Goal: Information Seeking & Learning: Learn about a topic

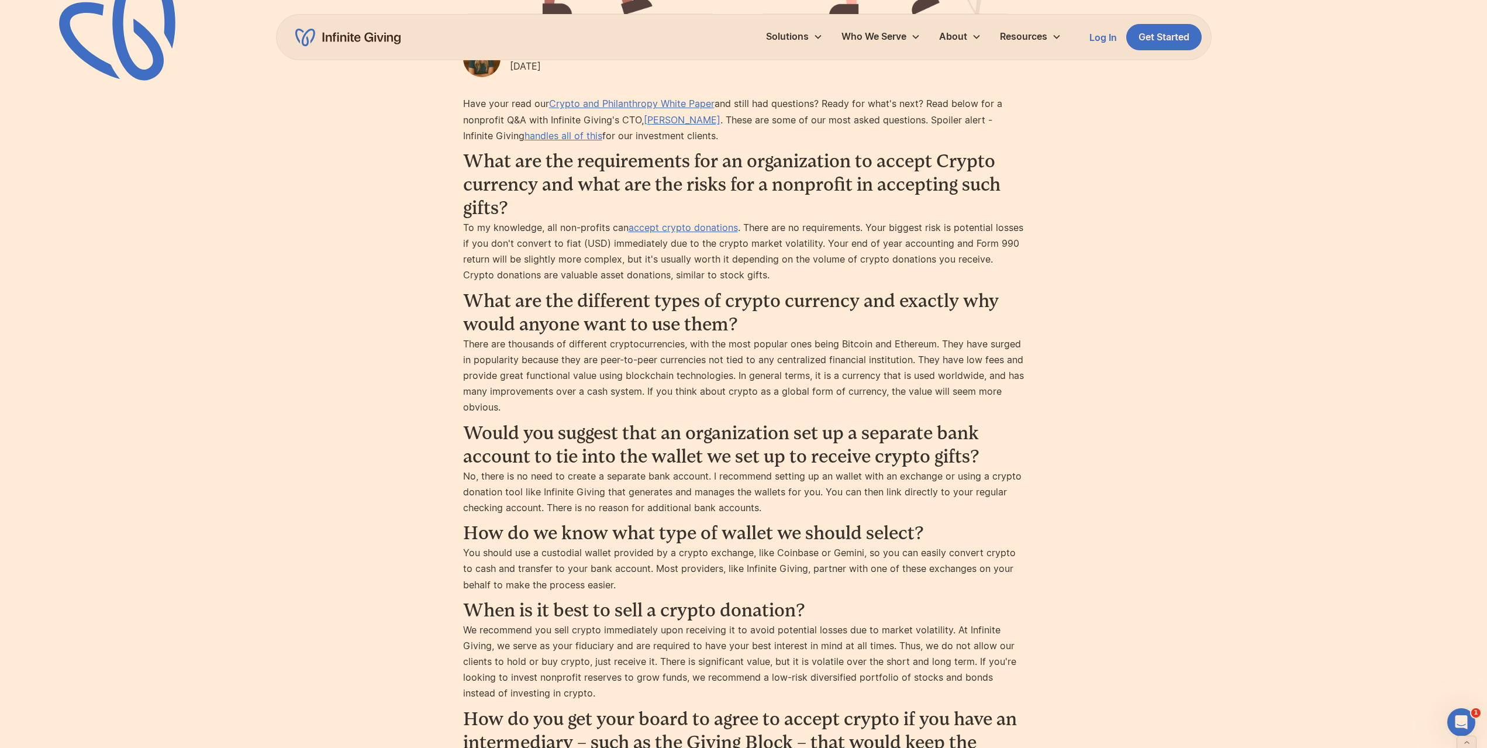
scroll to position [643, 0]
click at [1296, 263] on div "Crypto Nonprofit Q&A on Crypto Donations The average crypto gift is $10,000. It…" at bounding box center [743, 500] width 1487 height 2287
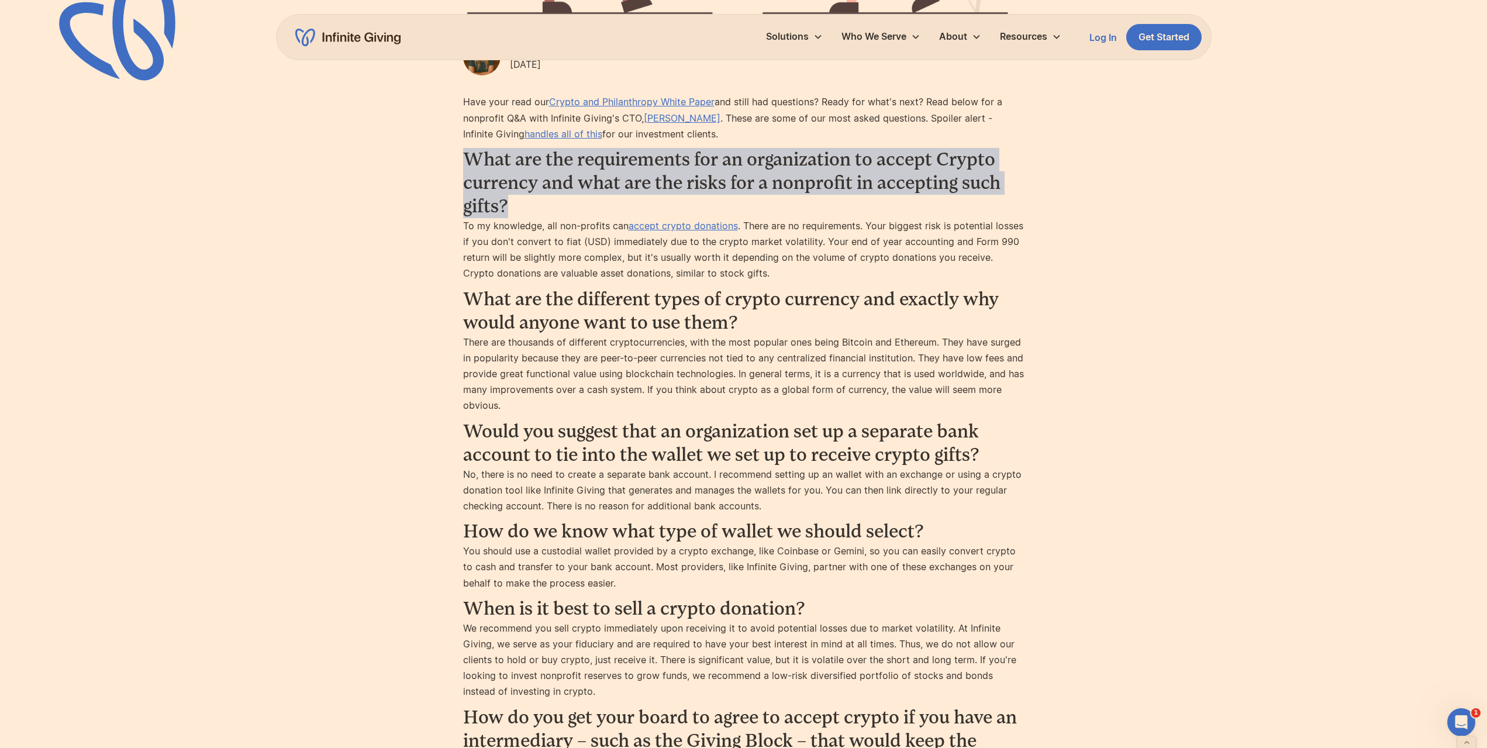
drag, startPoint x: 460, startPoint y: 163, endPoint x: 550, endPoint y: 212, distance: 102.1
click at [550, 212] on div "Crypto Nonprofit Q&A on Crypto Donations The average crypto gift is $10,000. It…" at bounding box center [743, 500] width 1487 height 2287
click at [550, 212] on h3 "What are the requirements for an organization to accept Crypto currency and wha…" at bounding box center [743, 183] width 561 height 70
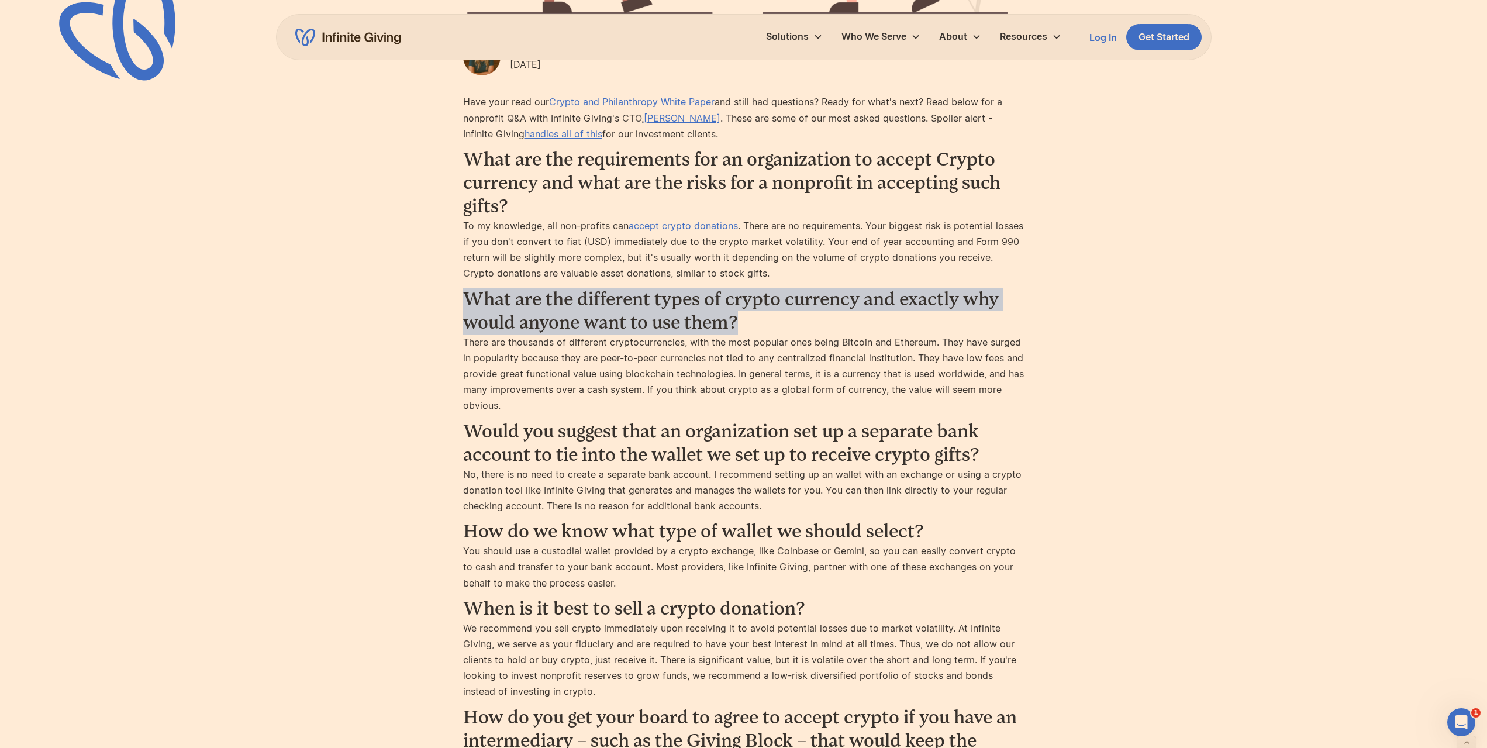
drag, startPoint x: 466, startPoint y: 298, endPoint x: 770, endPoint y: 326, distance: 306.0
click at [770, 326] on h3 "What are the different types of crypto currency and exactly why would anyone wa…" at bounding box center [743, 311] width 561 height 47
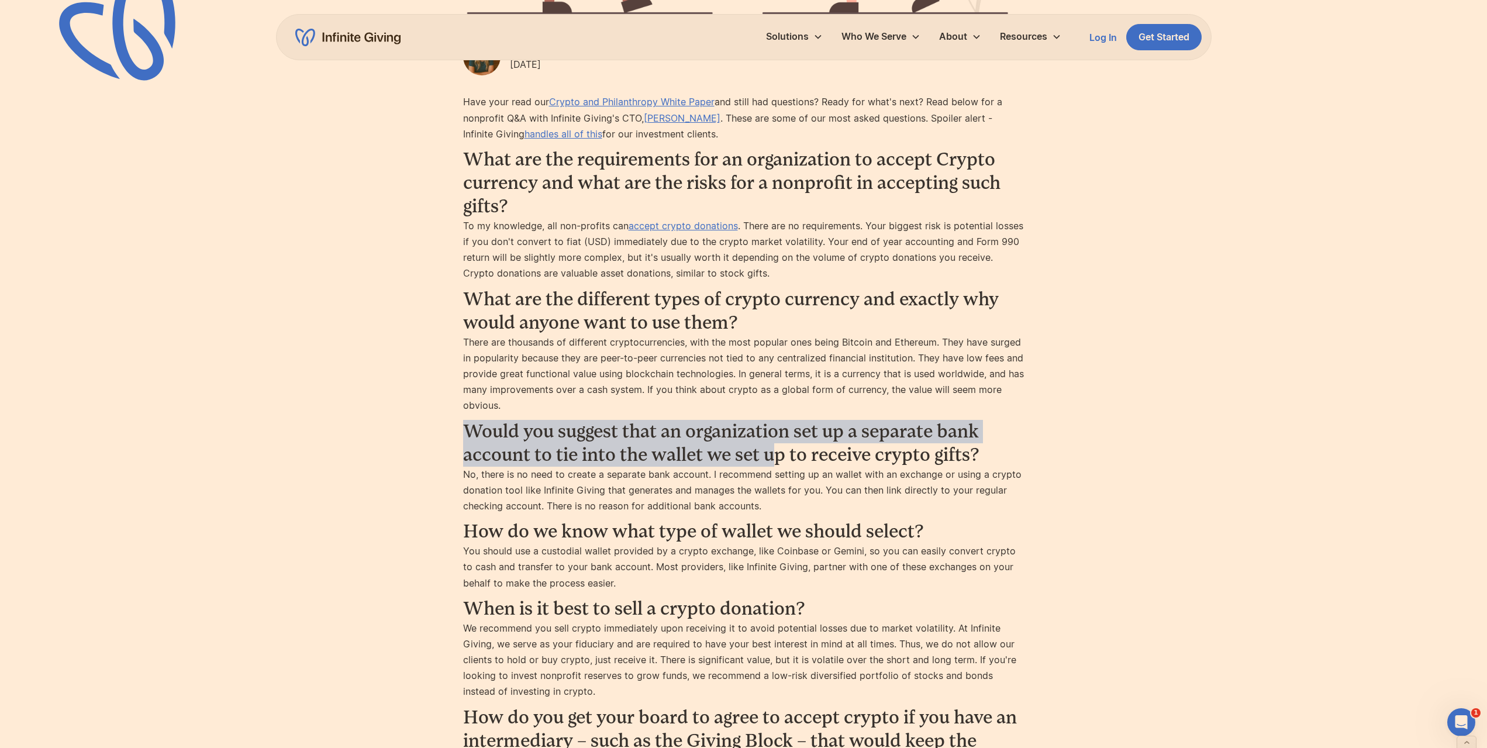
drag, startPoint x: 441, startPoint y: 435, endPoint x: 770, endPoint y: 456, distance: 330.0
click at [770, 456] on div "Crypto Nonprofit Q&A on Crypto Donations The average crypto gift is $10,000. It…" at bounding box center [743, 500] width 1487 height 2287
click at [770, 456] on h3 "Would you suggest that an organization set up a separate bank account to tie in…" at bounding box center [743, 443] width 561 height 47
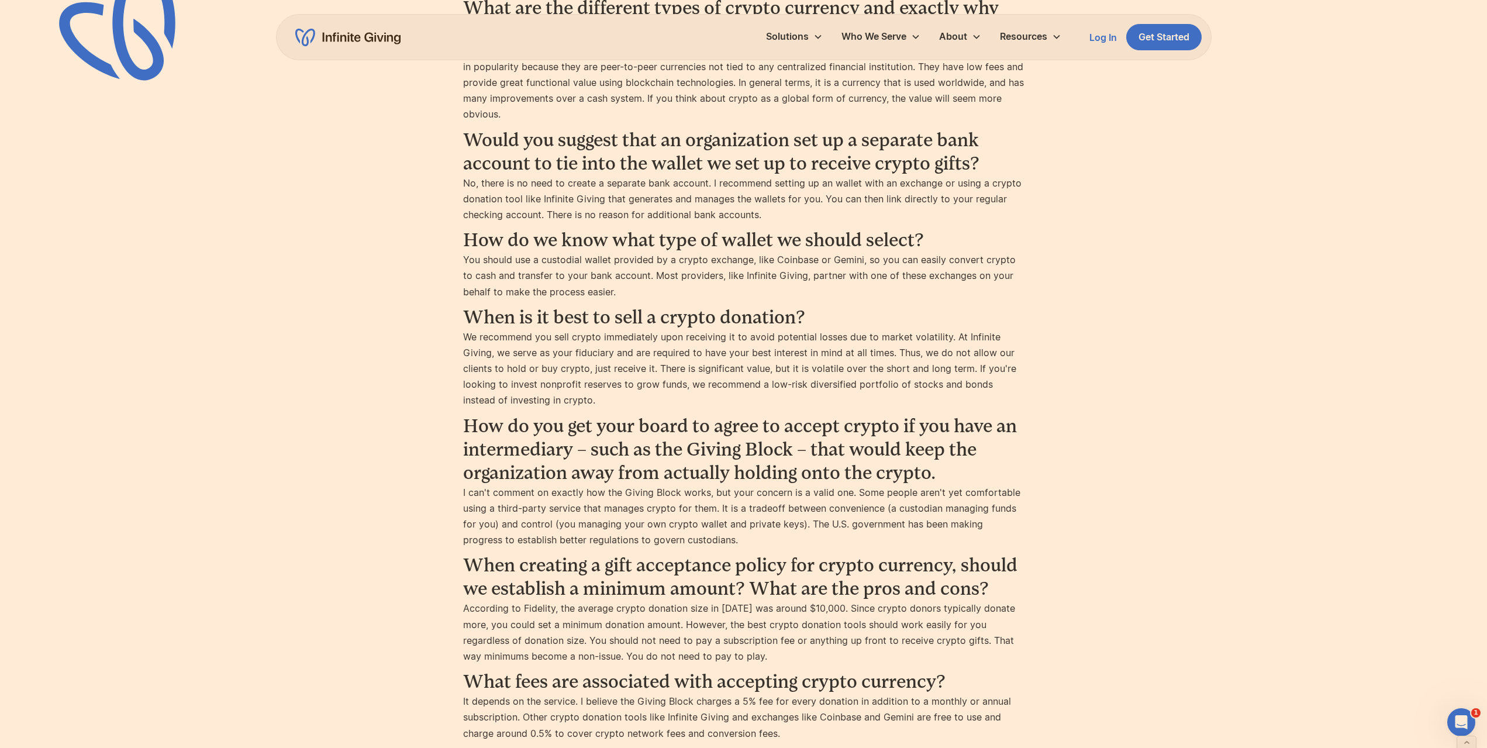
scroll to position [877, 0]
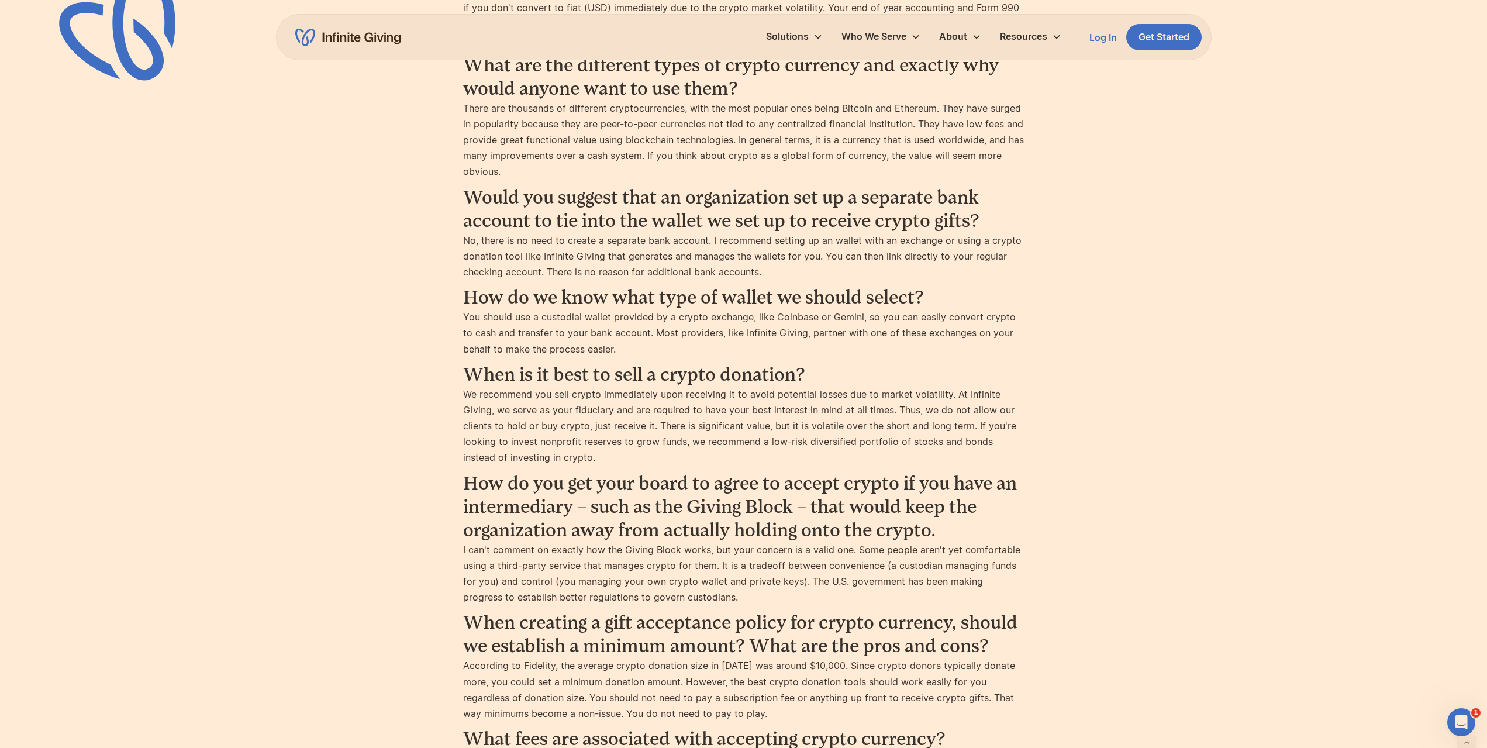
click at [736, 370] on h3 "When is it best to sell a crypto donation?" at bounding box center [743, 374] width 561 height 23
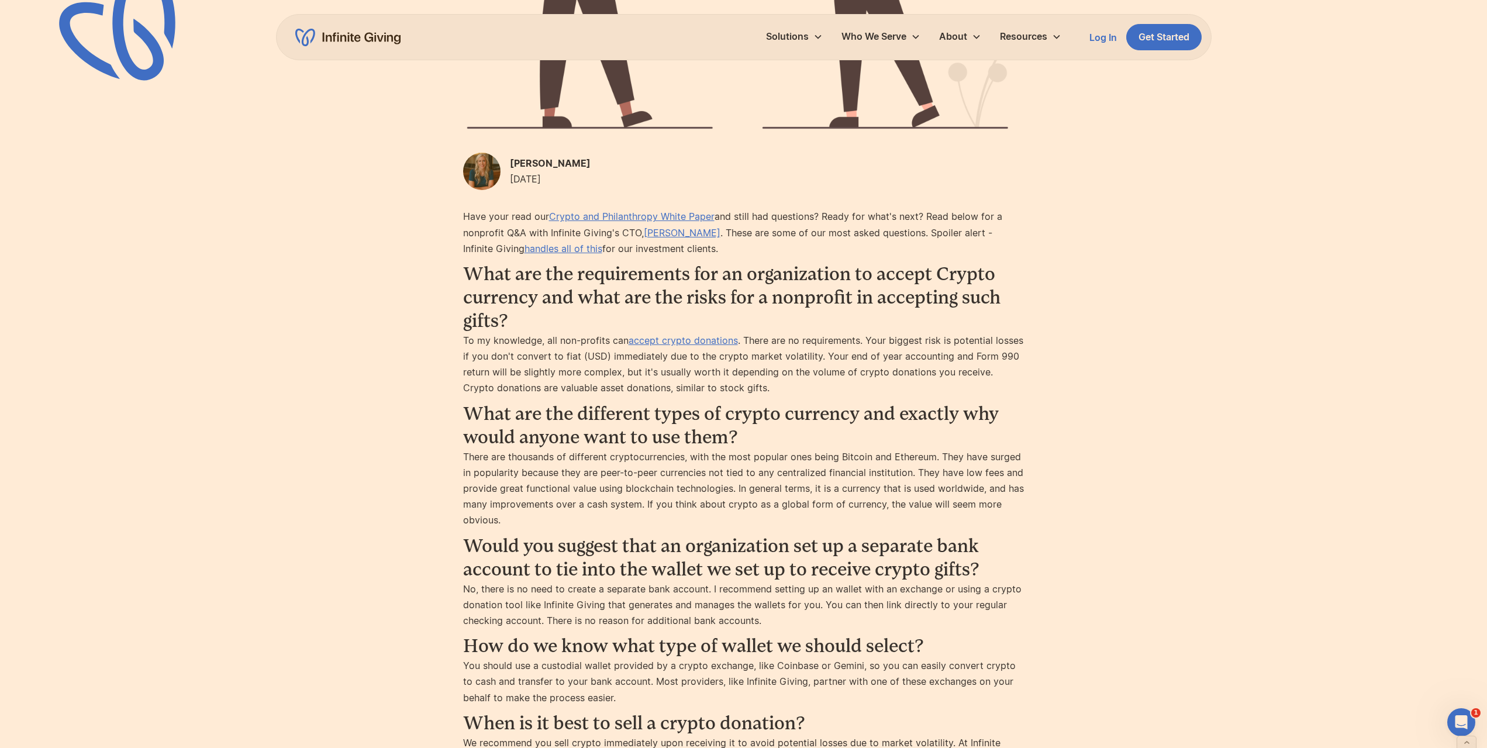
scroll to position [526, 0]
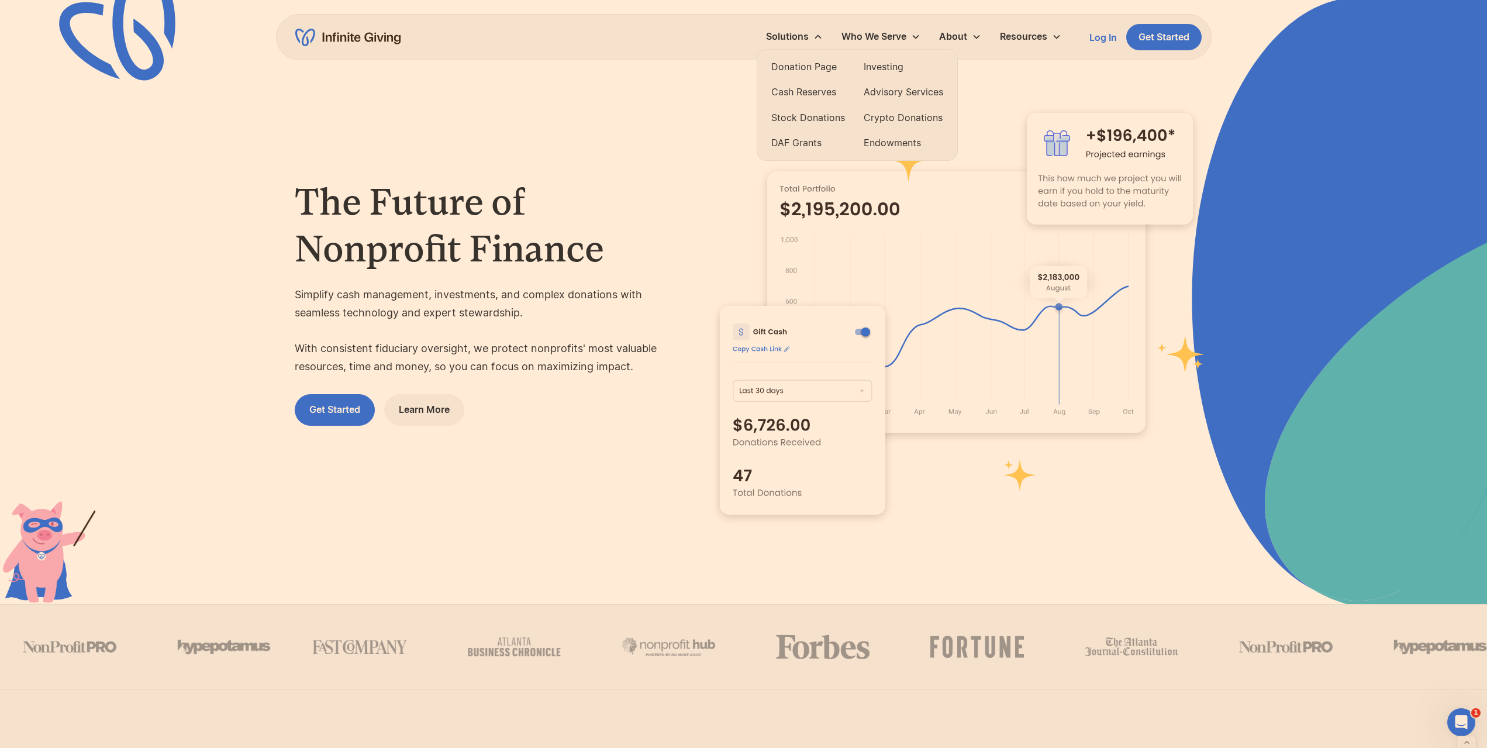
click at [798, 64] on link "Donation Page" at bounding box center [808, 67] width 74 height 16
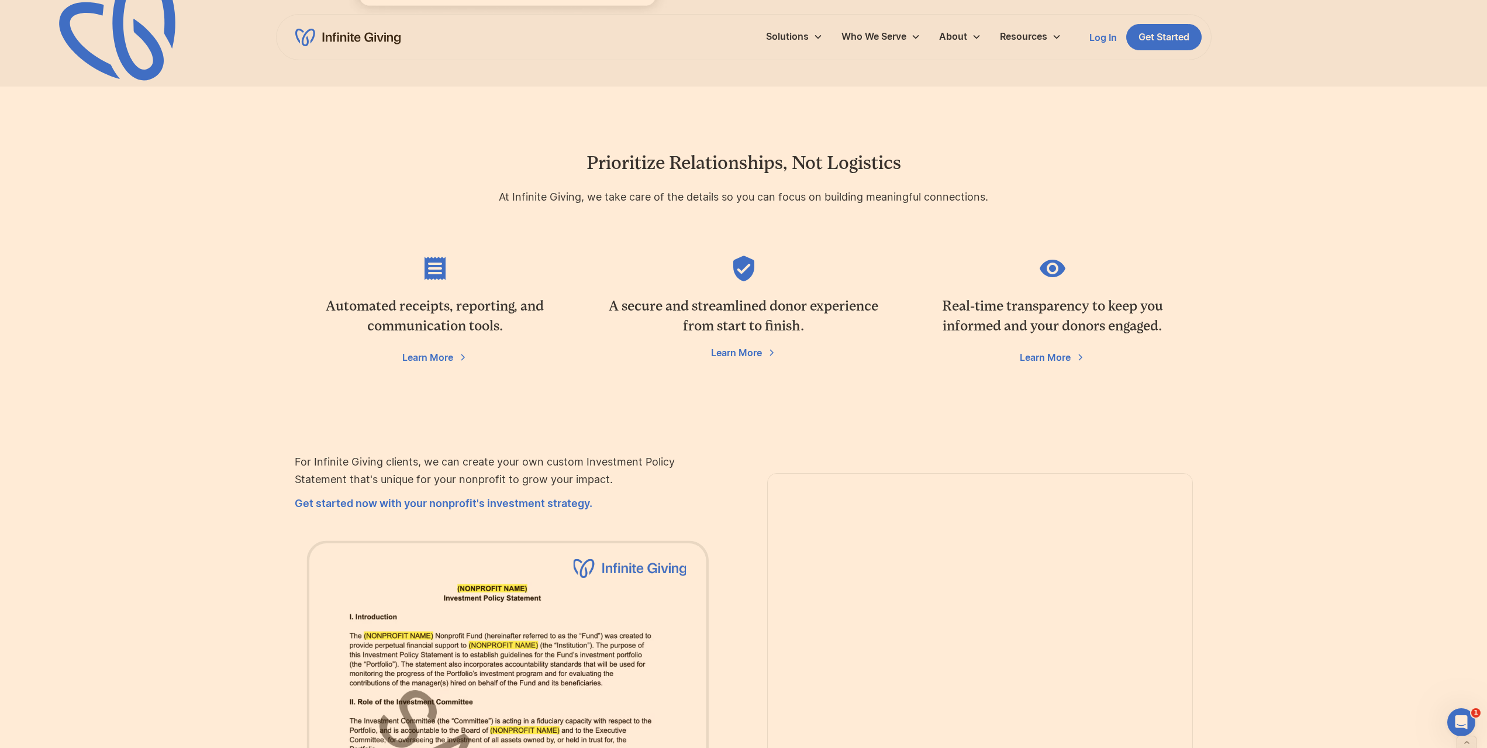
scroll to position [1696, 0]
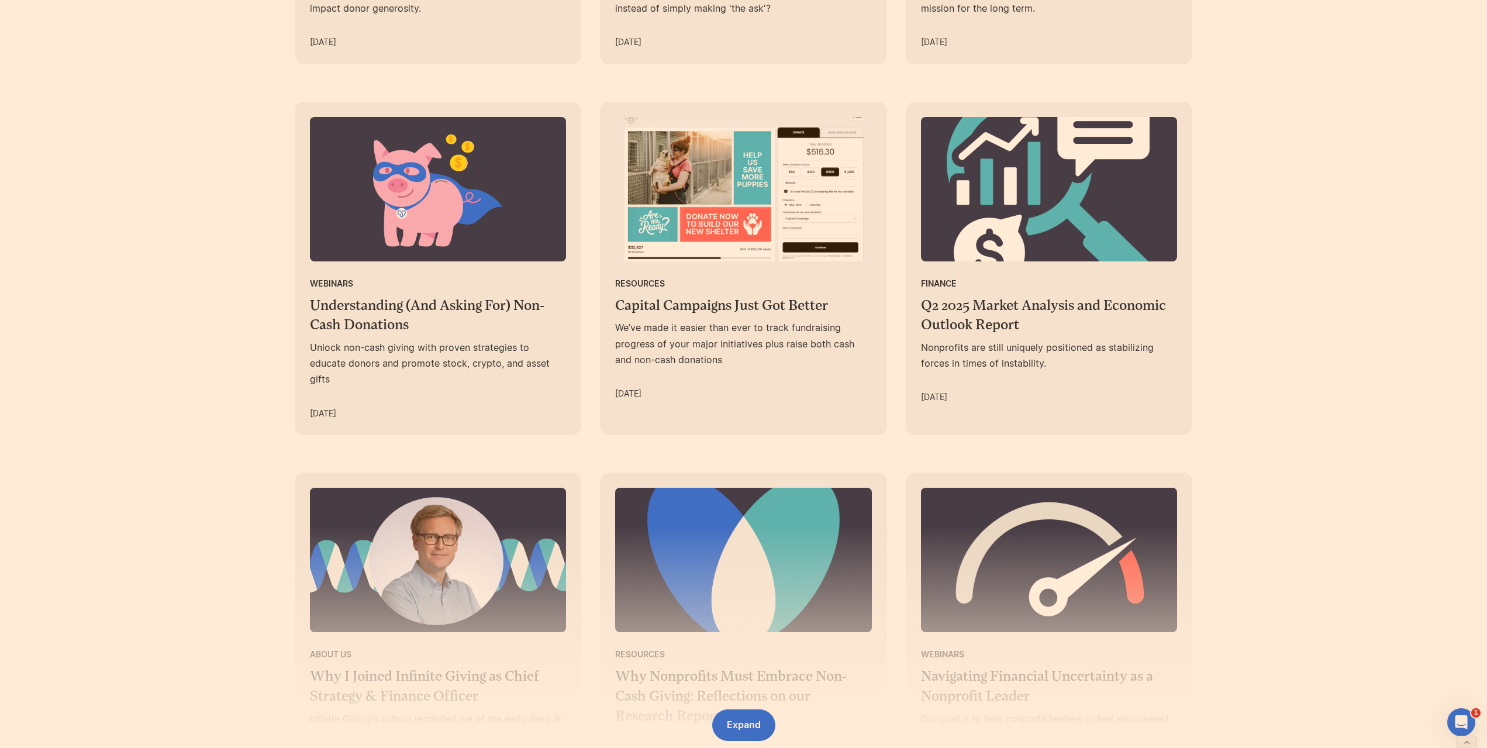
scroll to position [1404, 0]
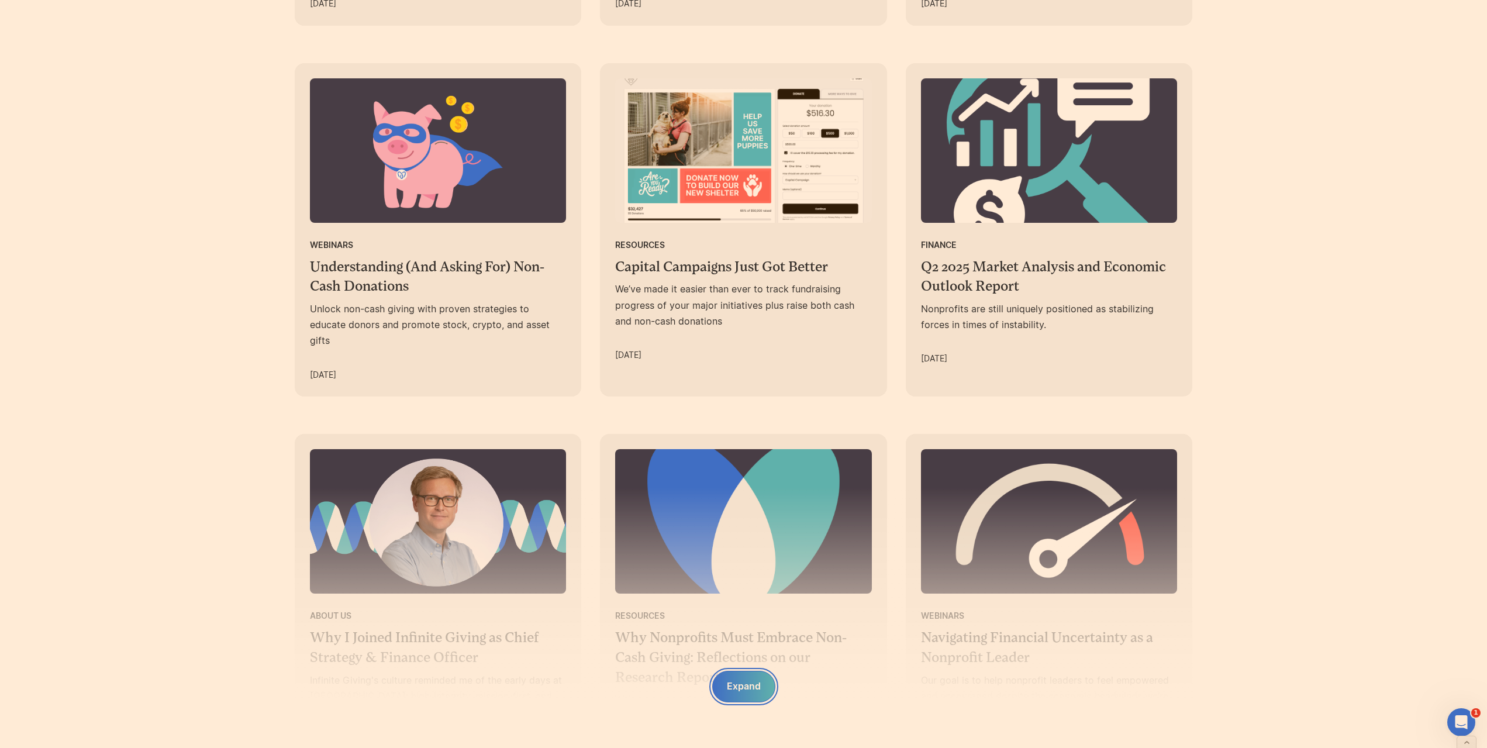
click at [761, 681] on div "Expand" at bounding box center [743, 686] width 63 height 31
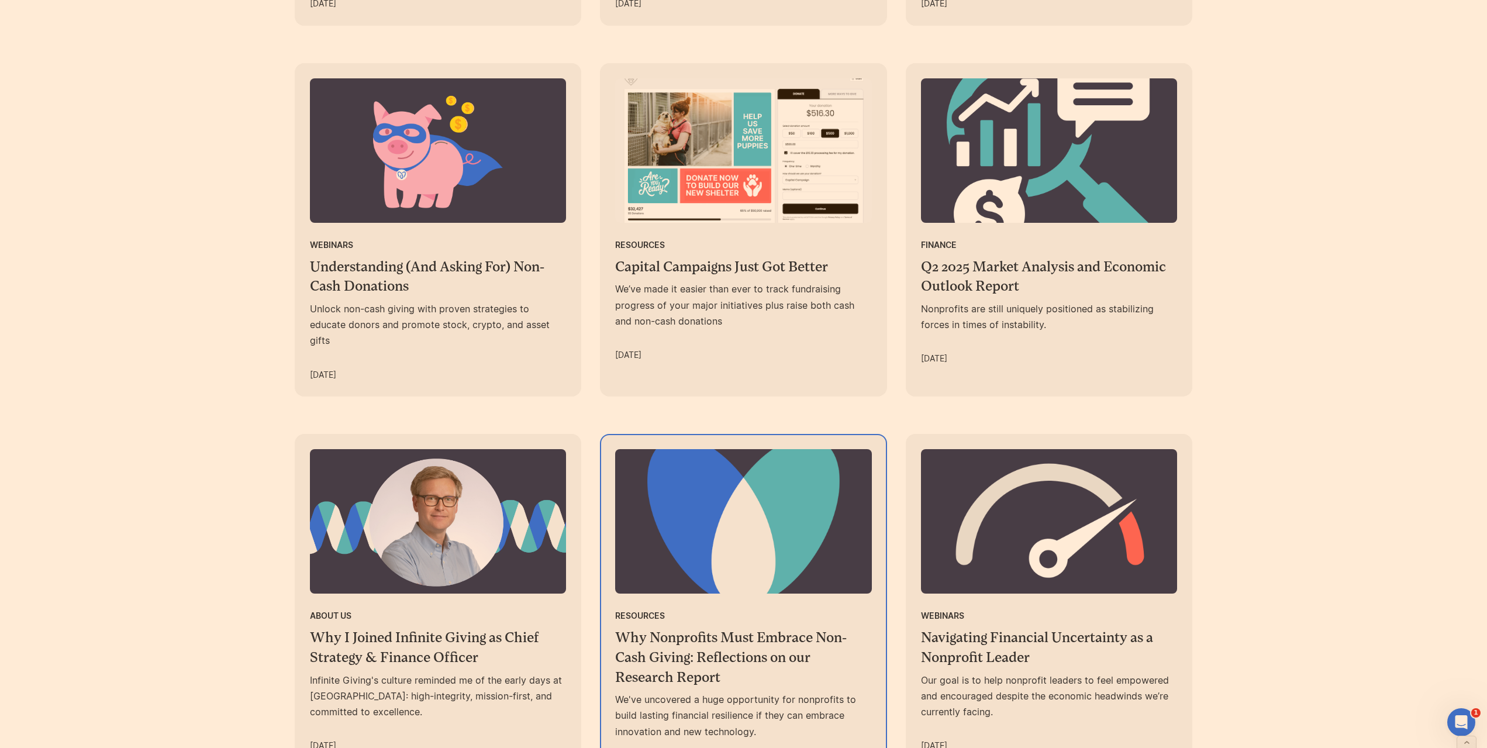
click at [792, 628] on h3 "Why Nonprofits Must Embrace Non-Cash Giving: Reflections on our Research Report" at bounding box center [743, 657] width 257 height 59
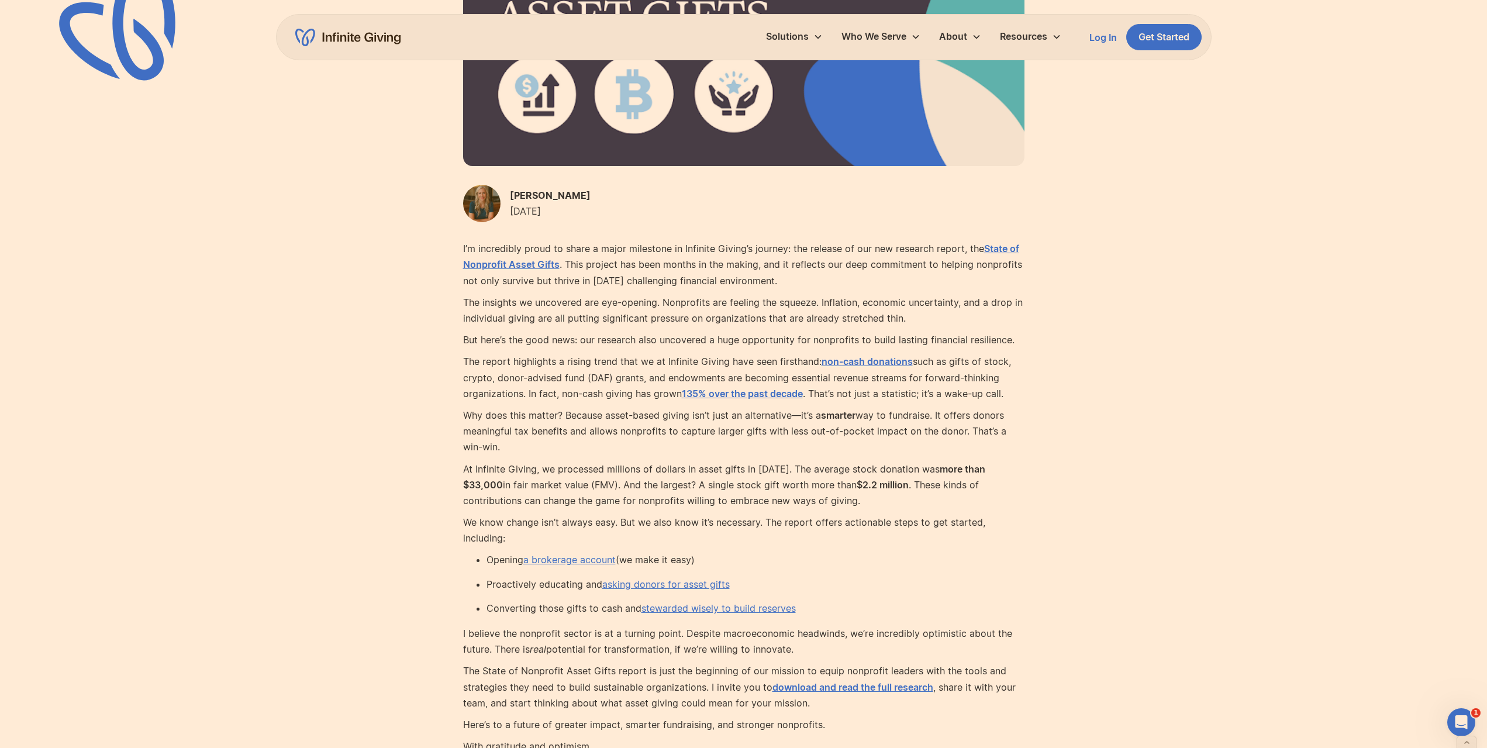
scroll to position [468, 0]
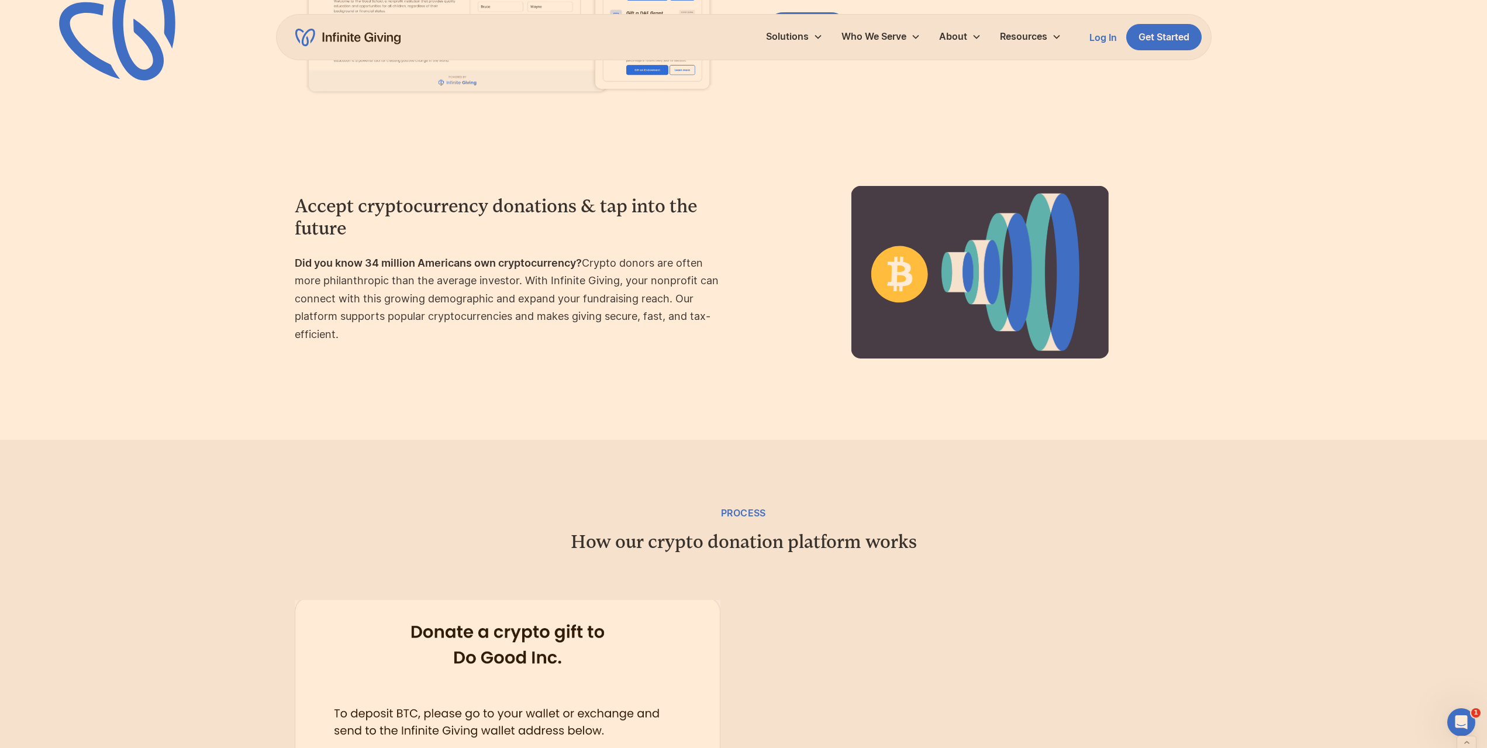
scroll to position [526, 0]
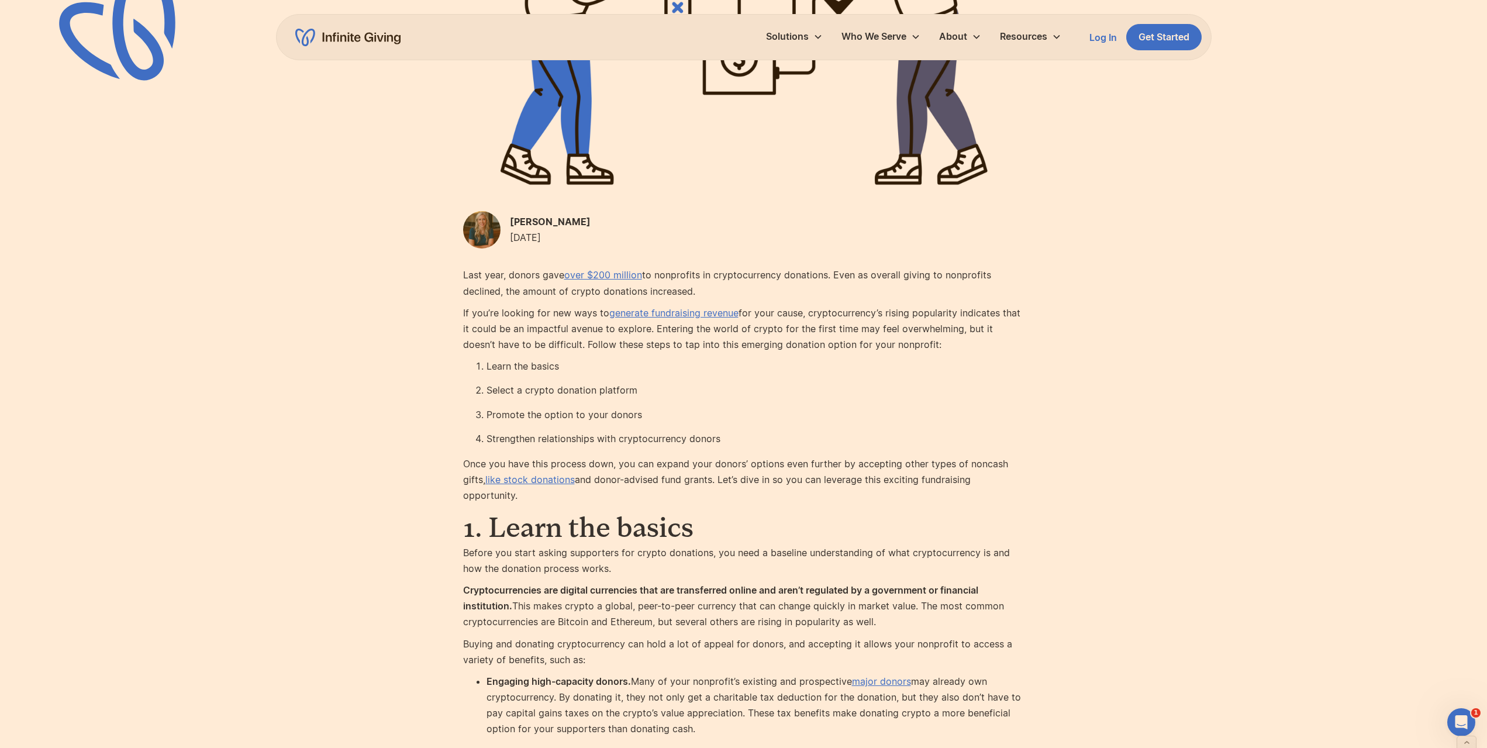
scroll to position [468, 0]
drag, startPoint x: 1284, startPoint y: 450, endPoint x: 1254, endPoint y: 432, distance: 34.9
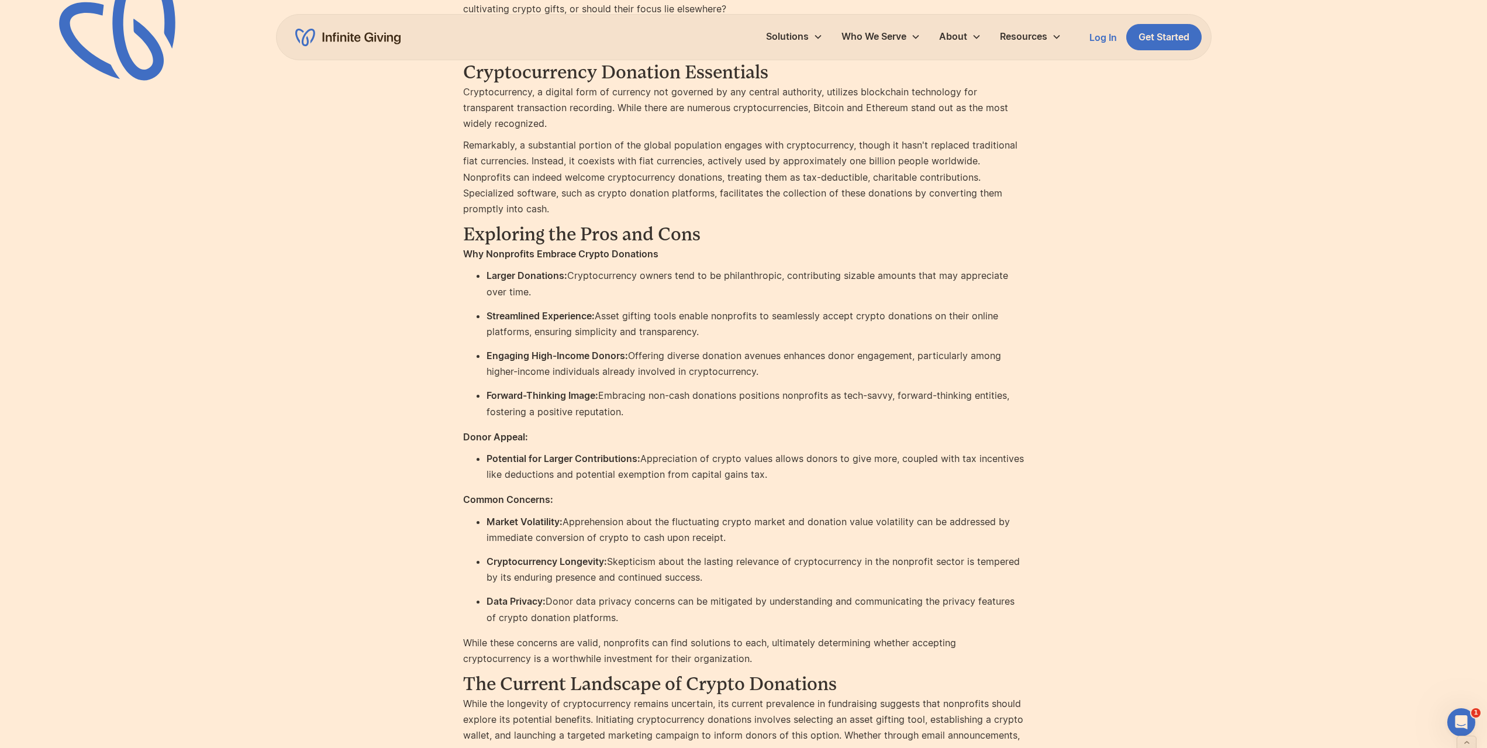
scroll to position [819, 0]
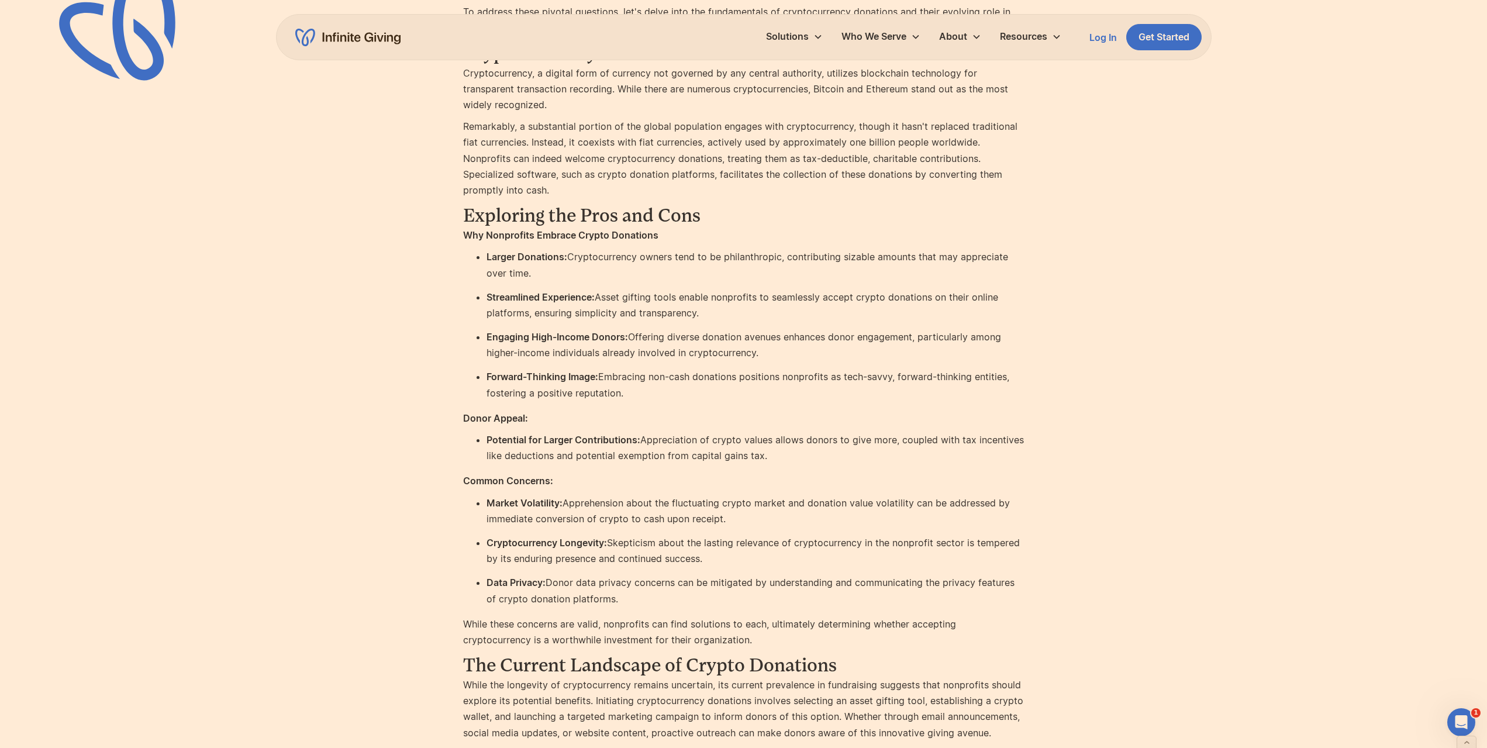
click at [211, 173] on div "Crypto Cryptocurrency Donations: Navigating Nonprofit Fundraising Be open to al…" at bounding box center [743, 23] width 1487 height 1684
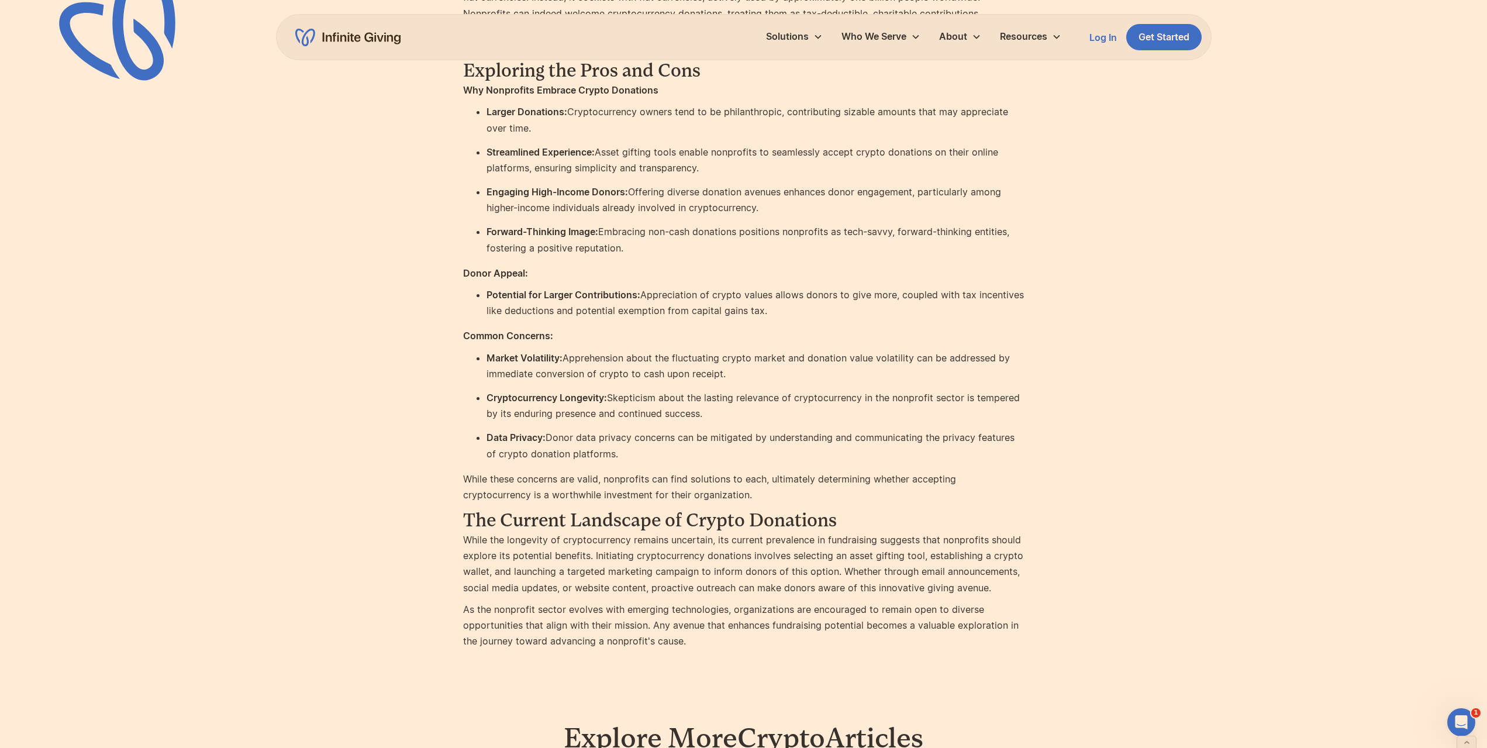
scroll to position [994, 0]
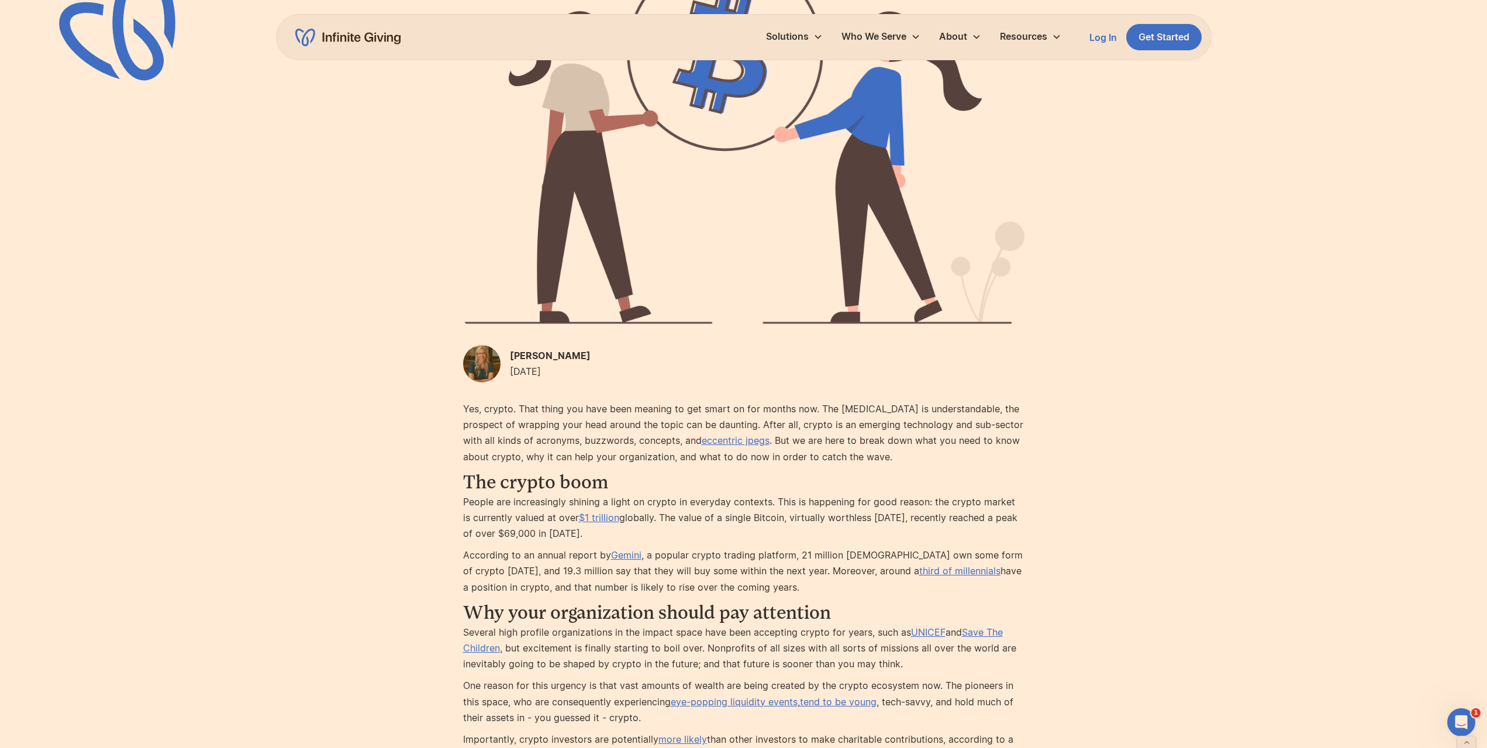
scroll to position [117, 0]
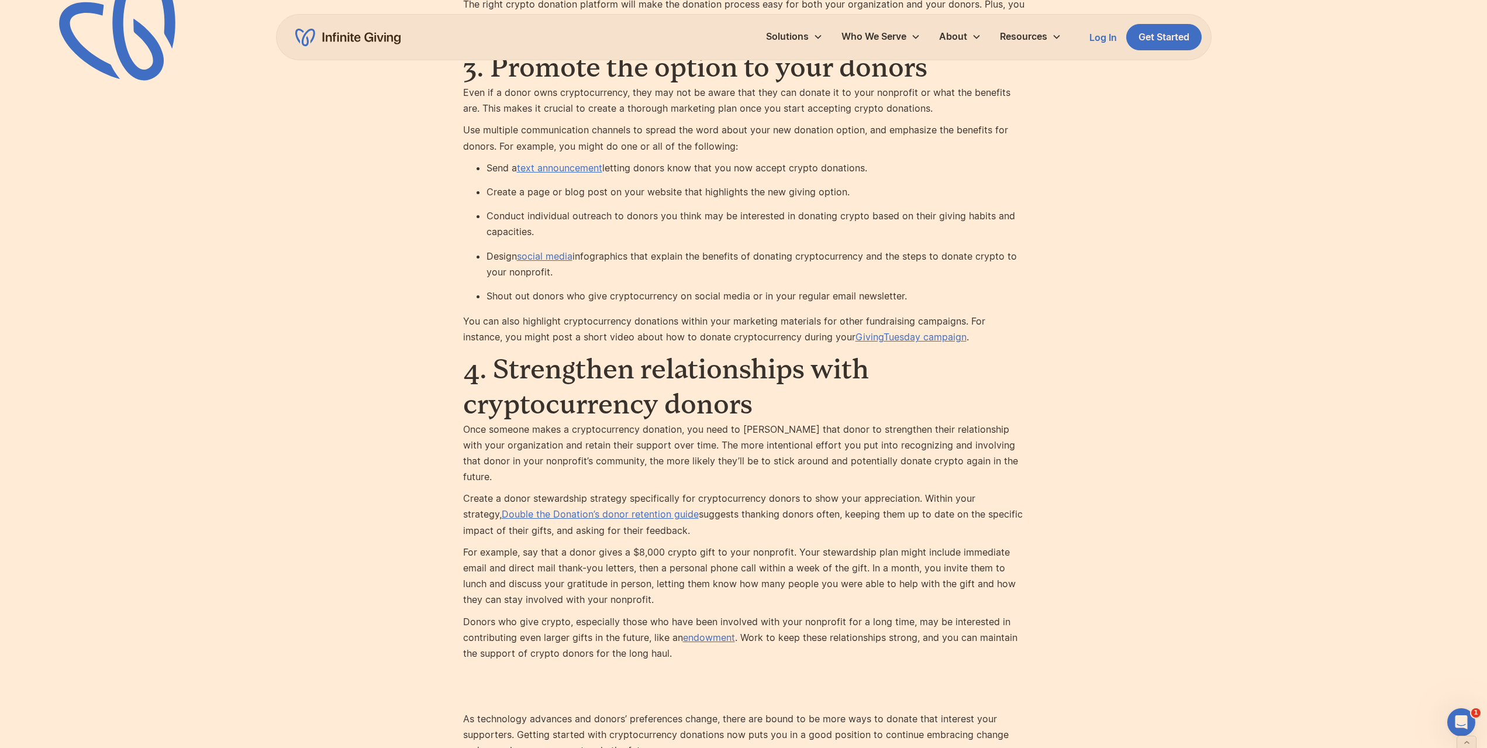
scroll to position [1754, 0]
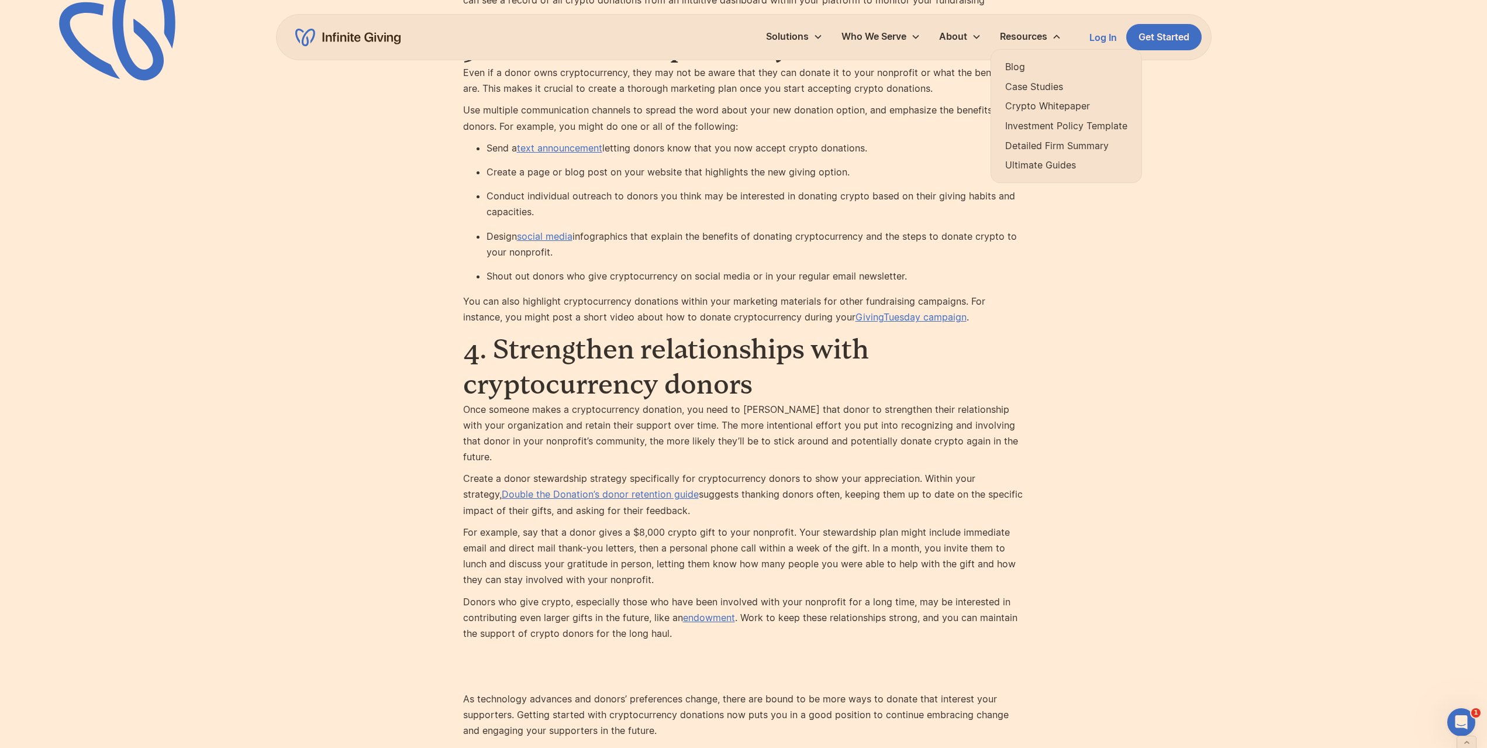
click at [1033, 65] on link "Blog" at bounding box center [1066, 67] width 122 height 16
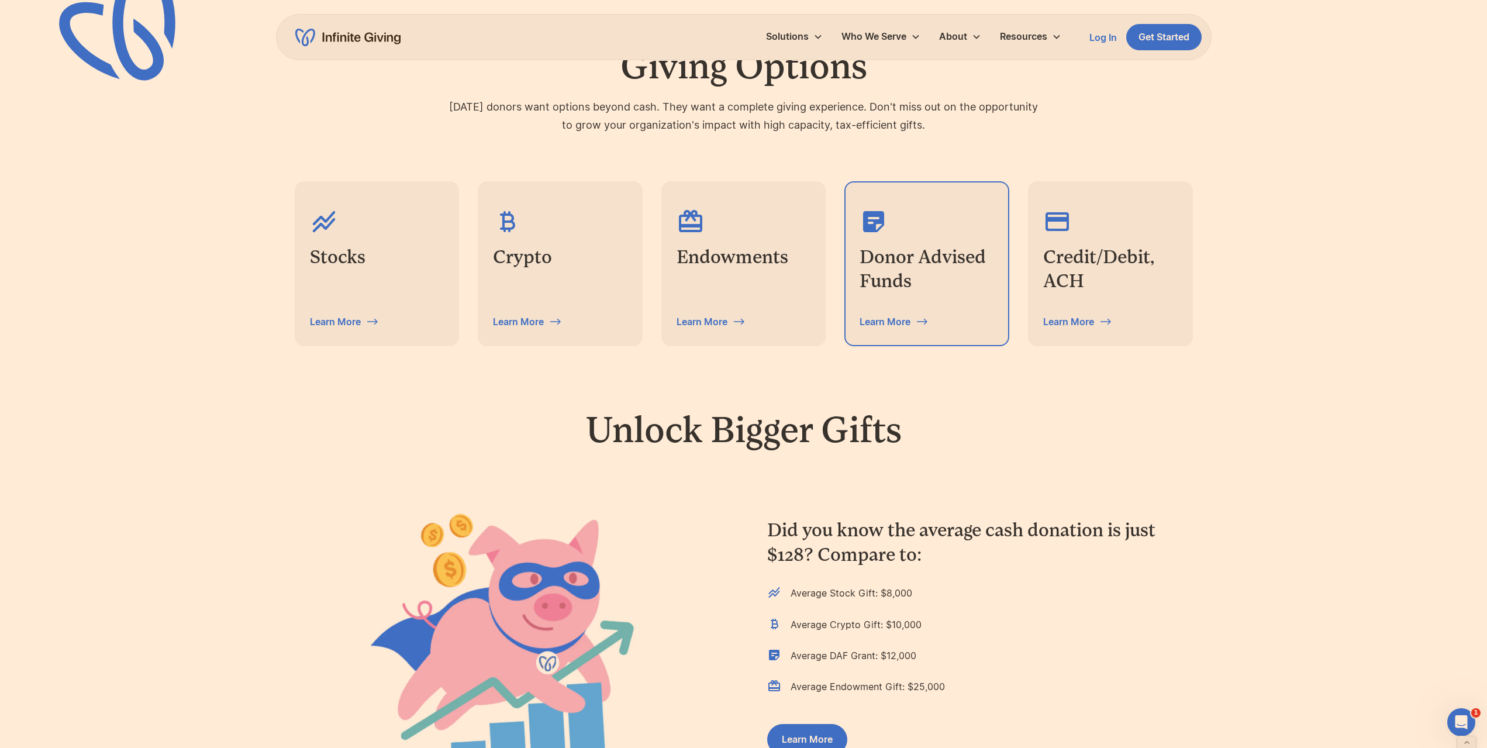
scroll to position [351, 0]
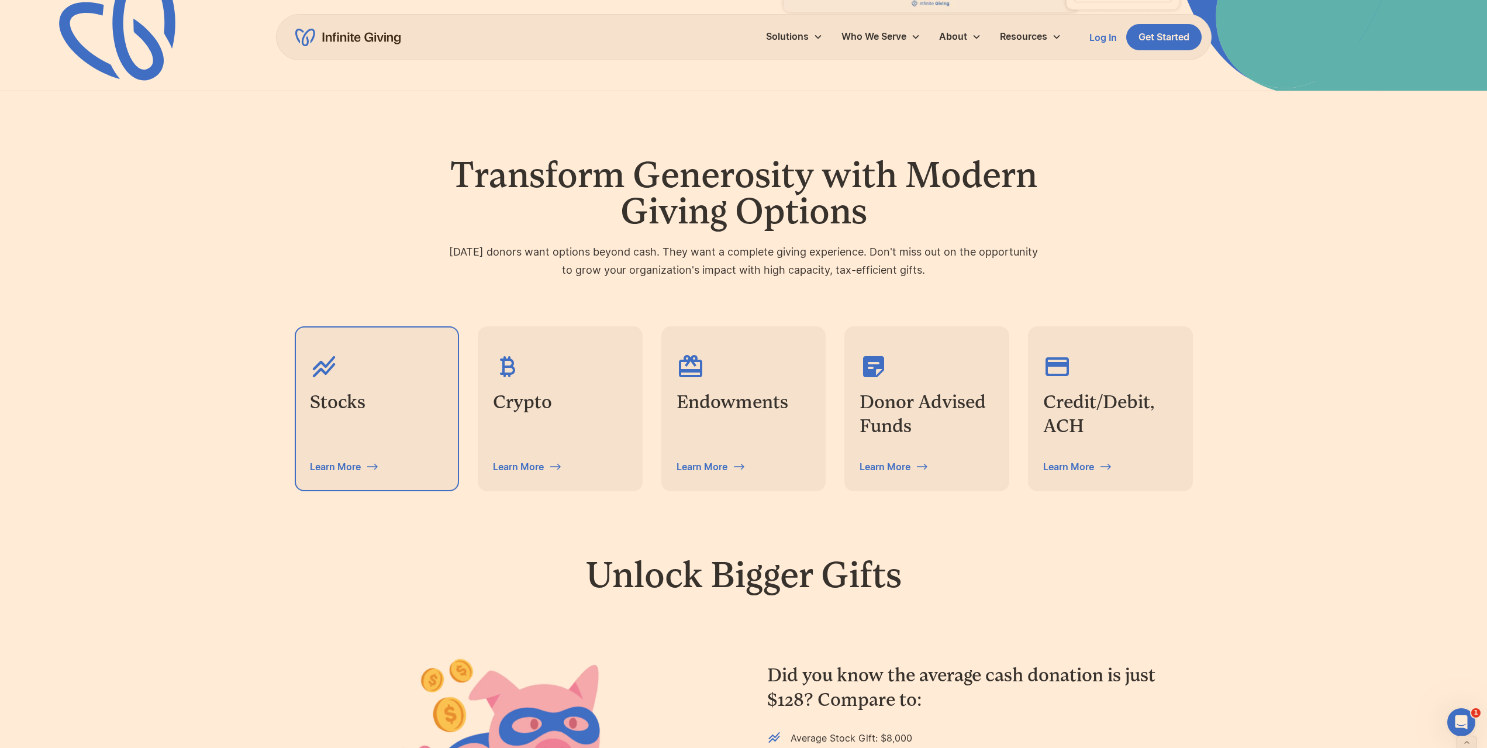
click at [399, 410] on h3 "Stocks" at bounding box center [377, 402] width 135 height 25
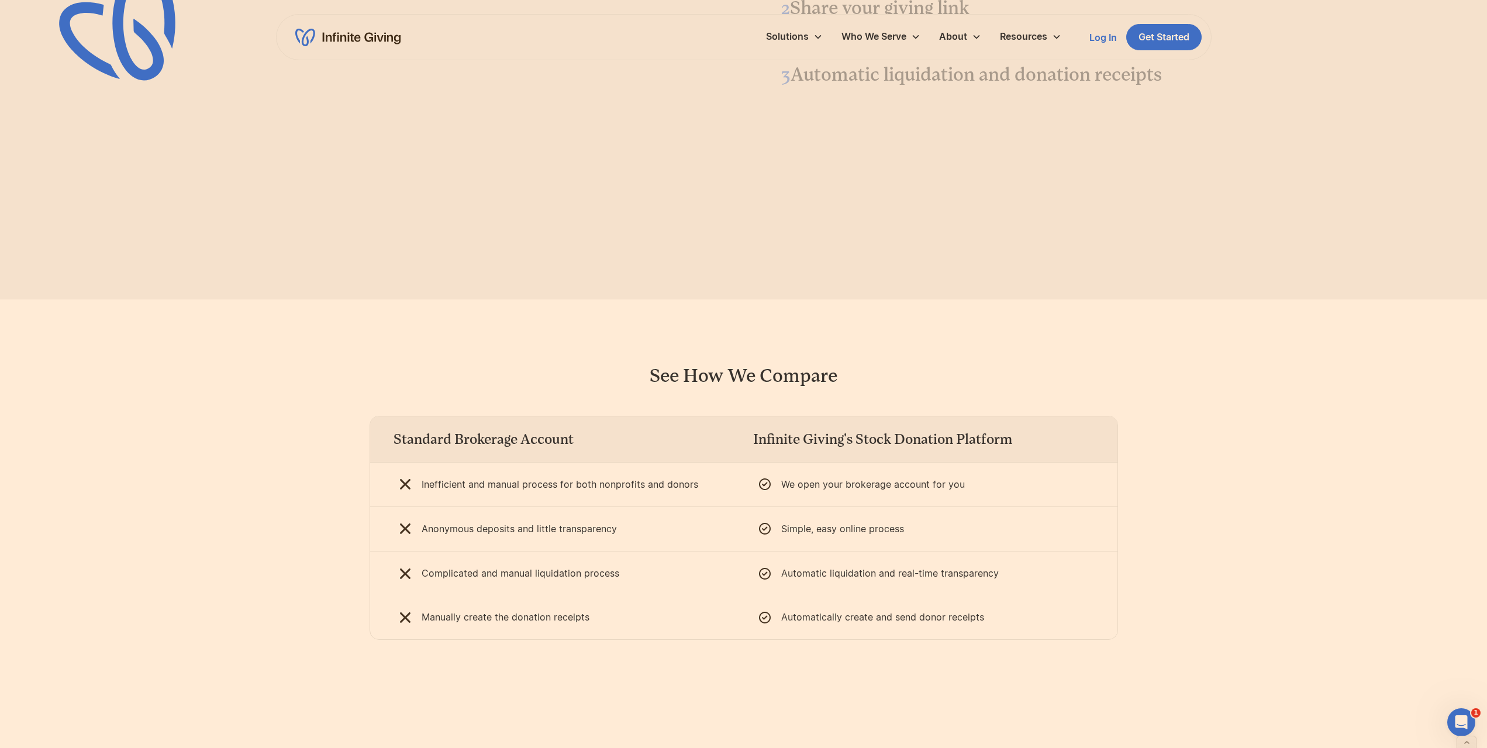
scroll to position [1404, 0]
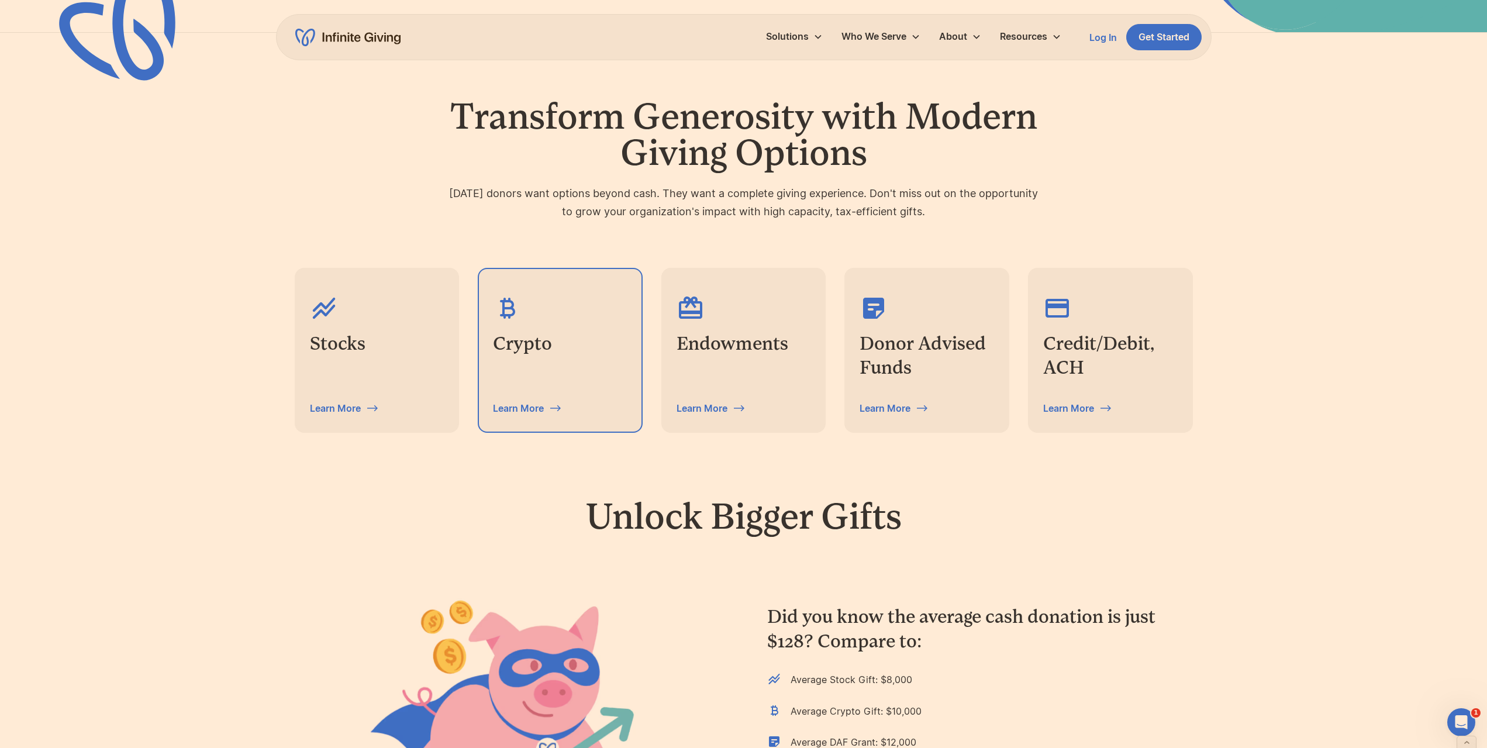
click at [574, 408] on div "Learn More" at bounding box center [560, 408] width 135 height 19
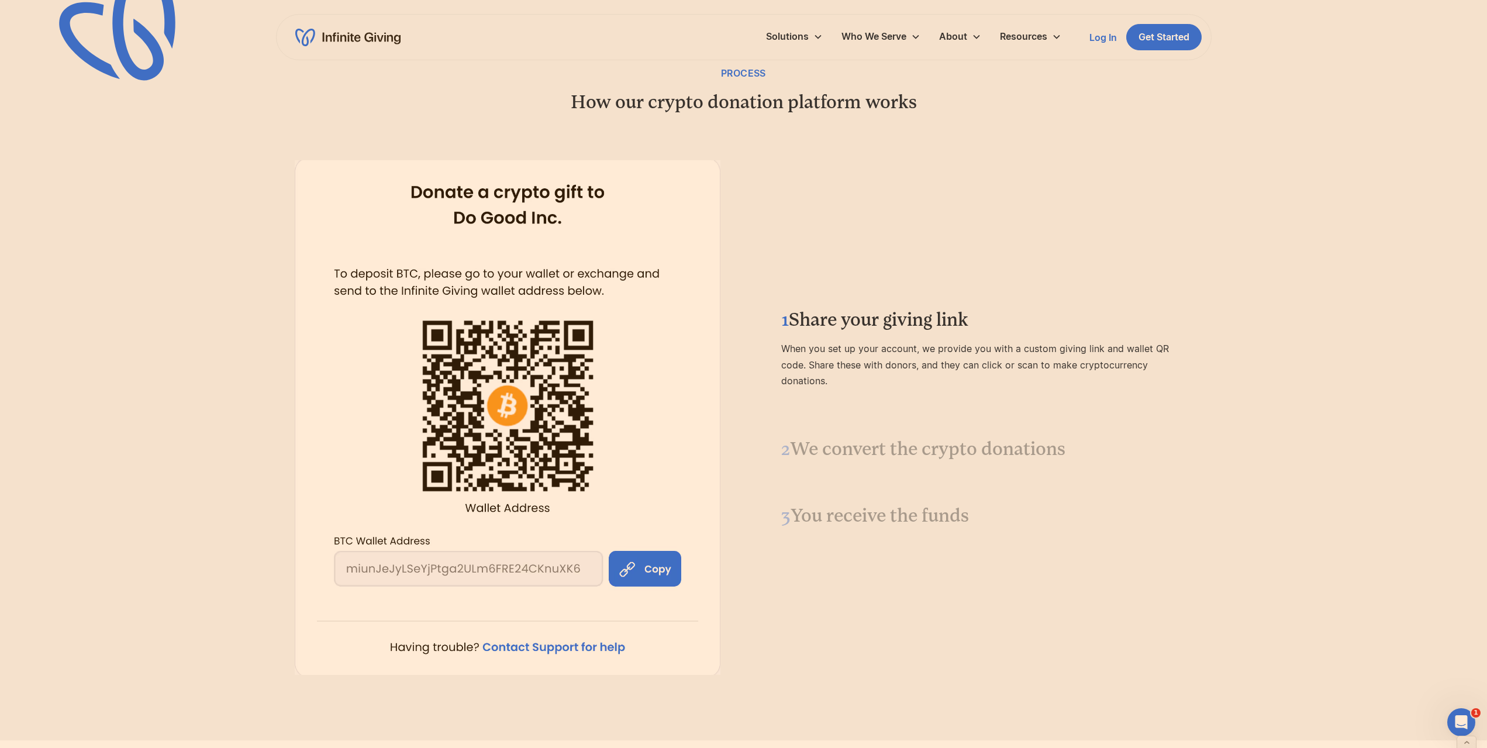
scroll to position [1170, 0]
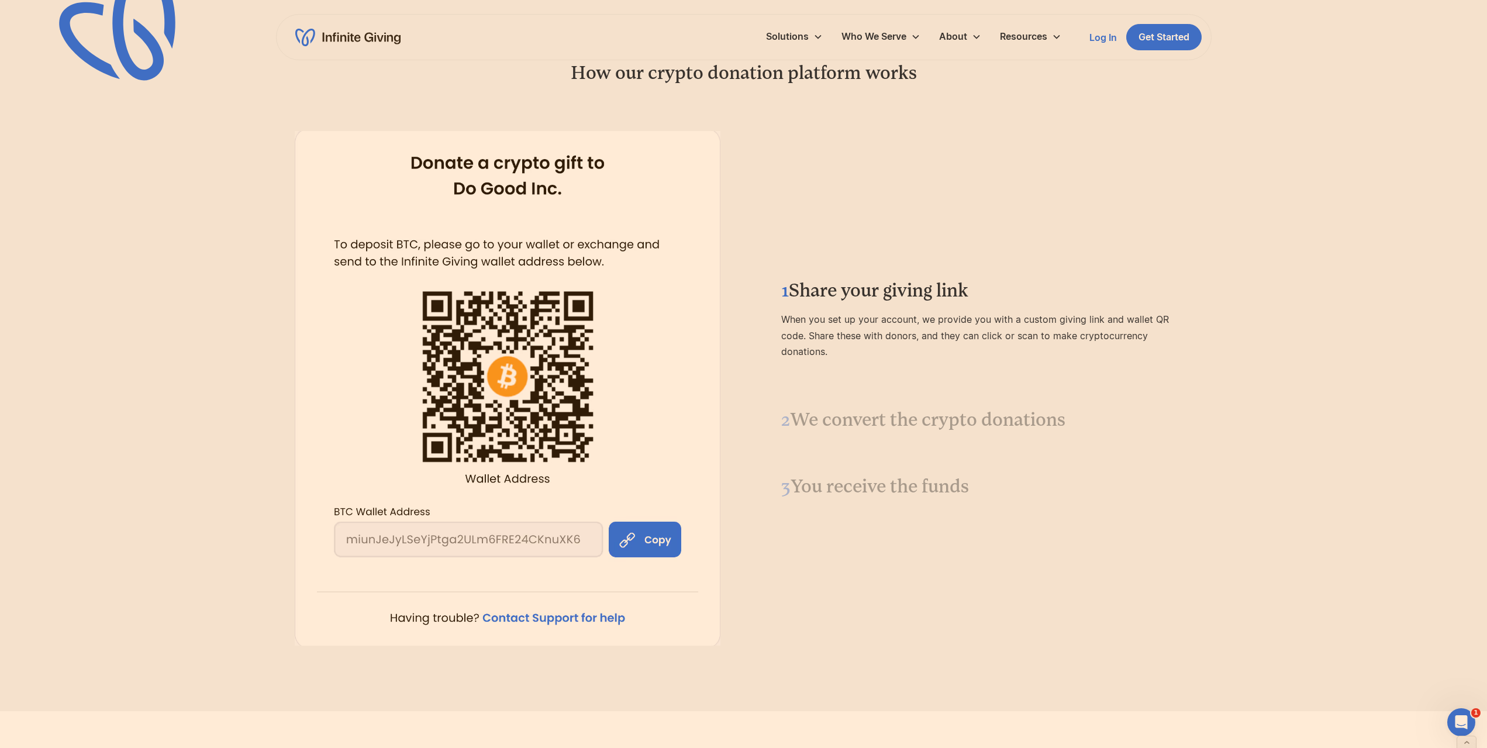
click at [912, 419] on h3 "2 We convert the crypto donations" at bounding box center [980, 420] width 398 height 25
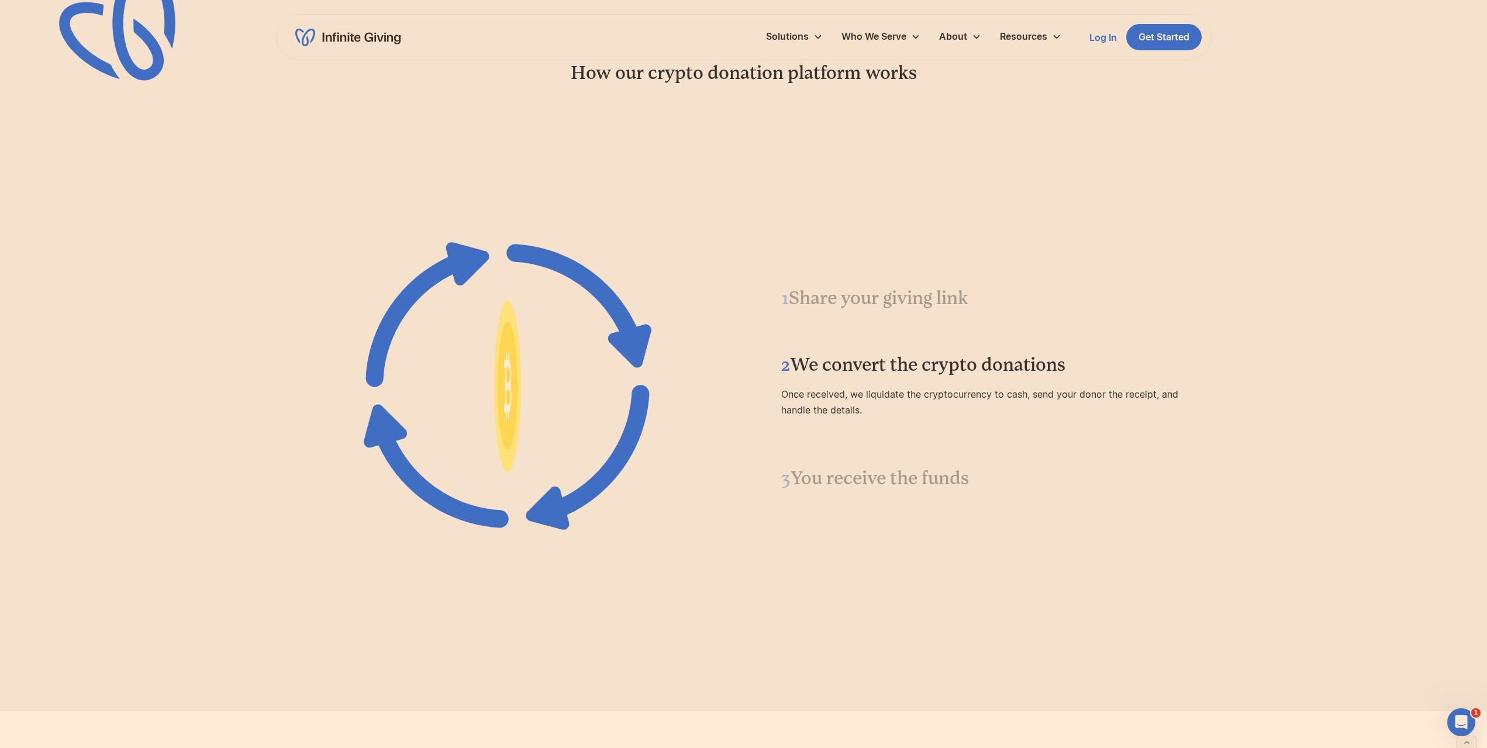
click at [899, 470] on h3 "3 You receive the funds" at bounding box center [980, 478] width 398 height 25
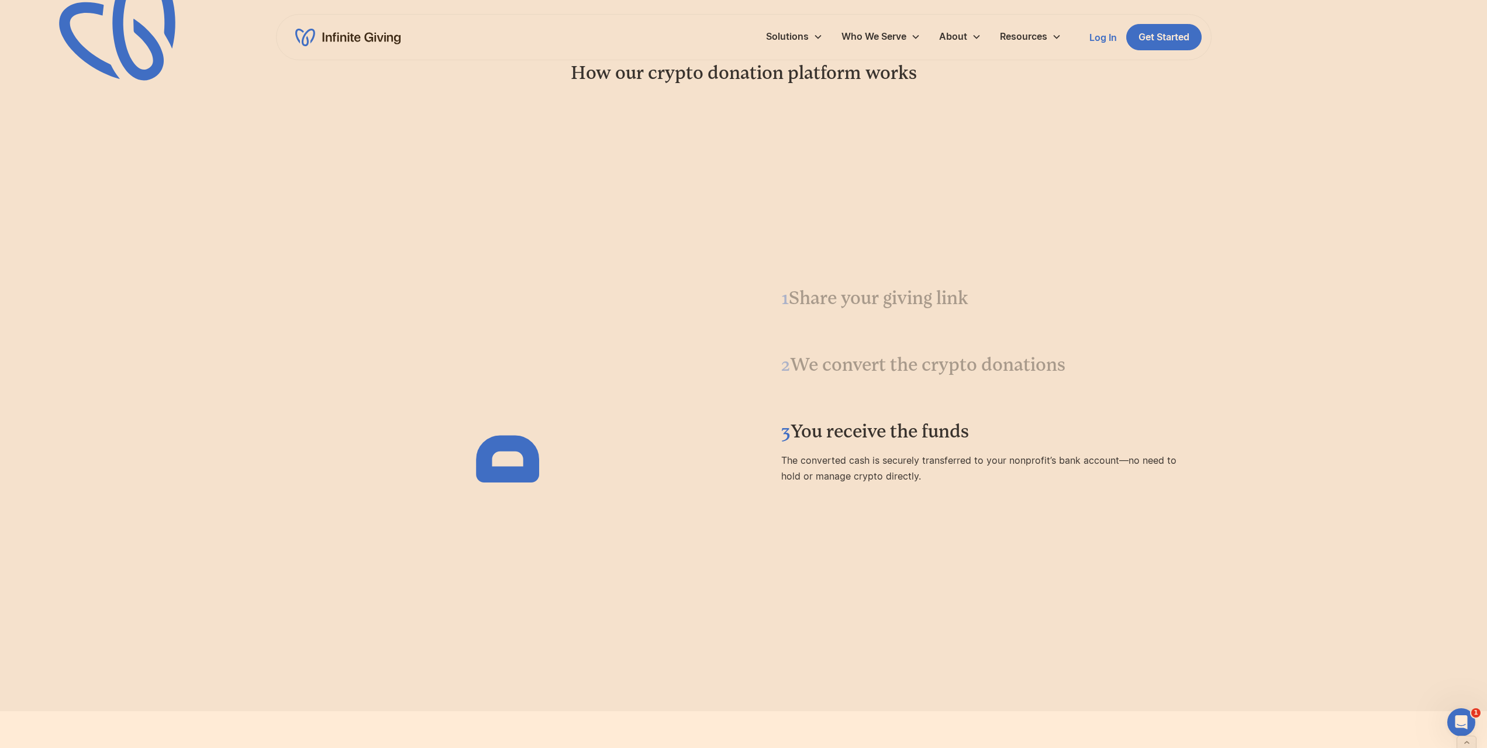
click at [899, 309] on h3 "1 Share your giving link" at bounding box center [980, 298] width 398 height 25
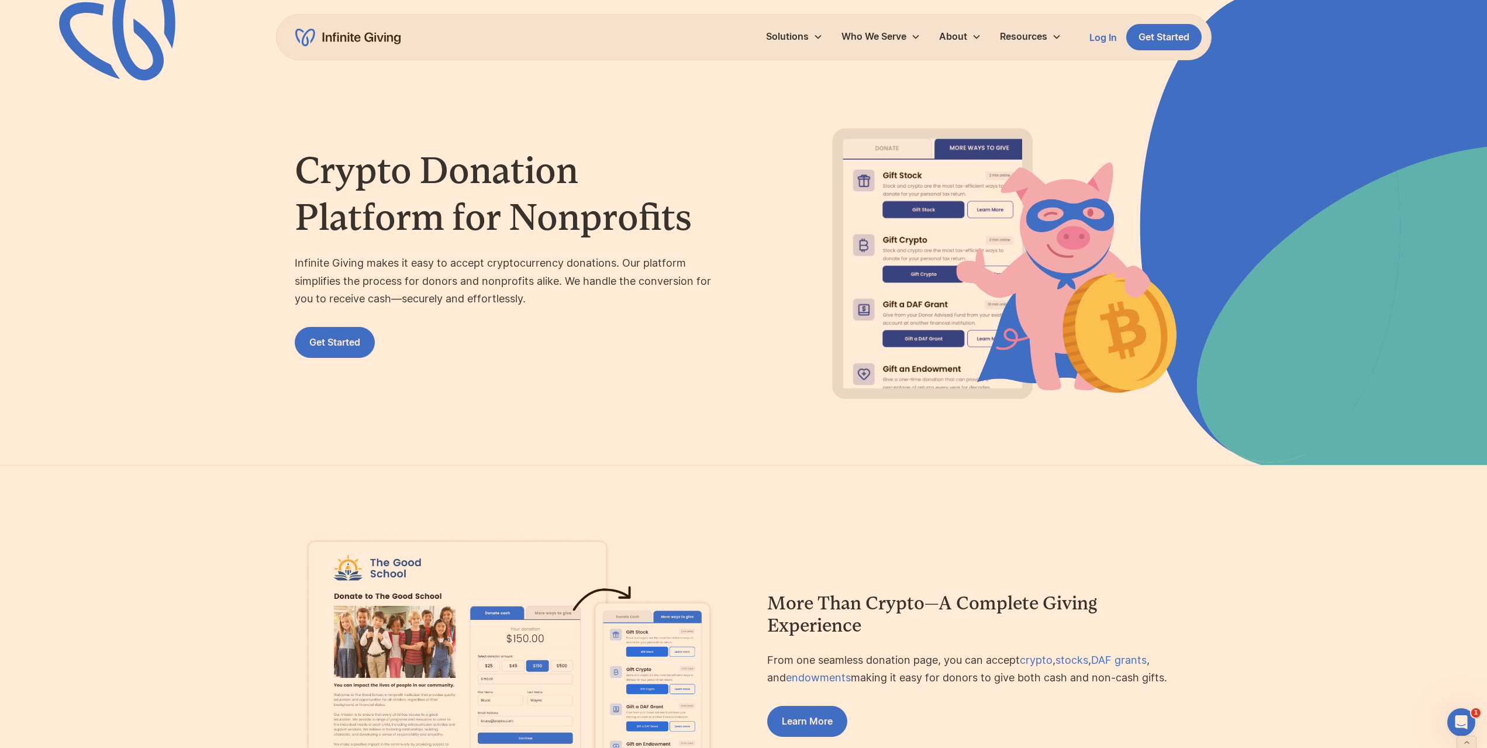
scroll to position [0, 0]
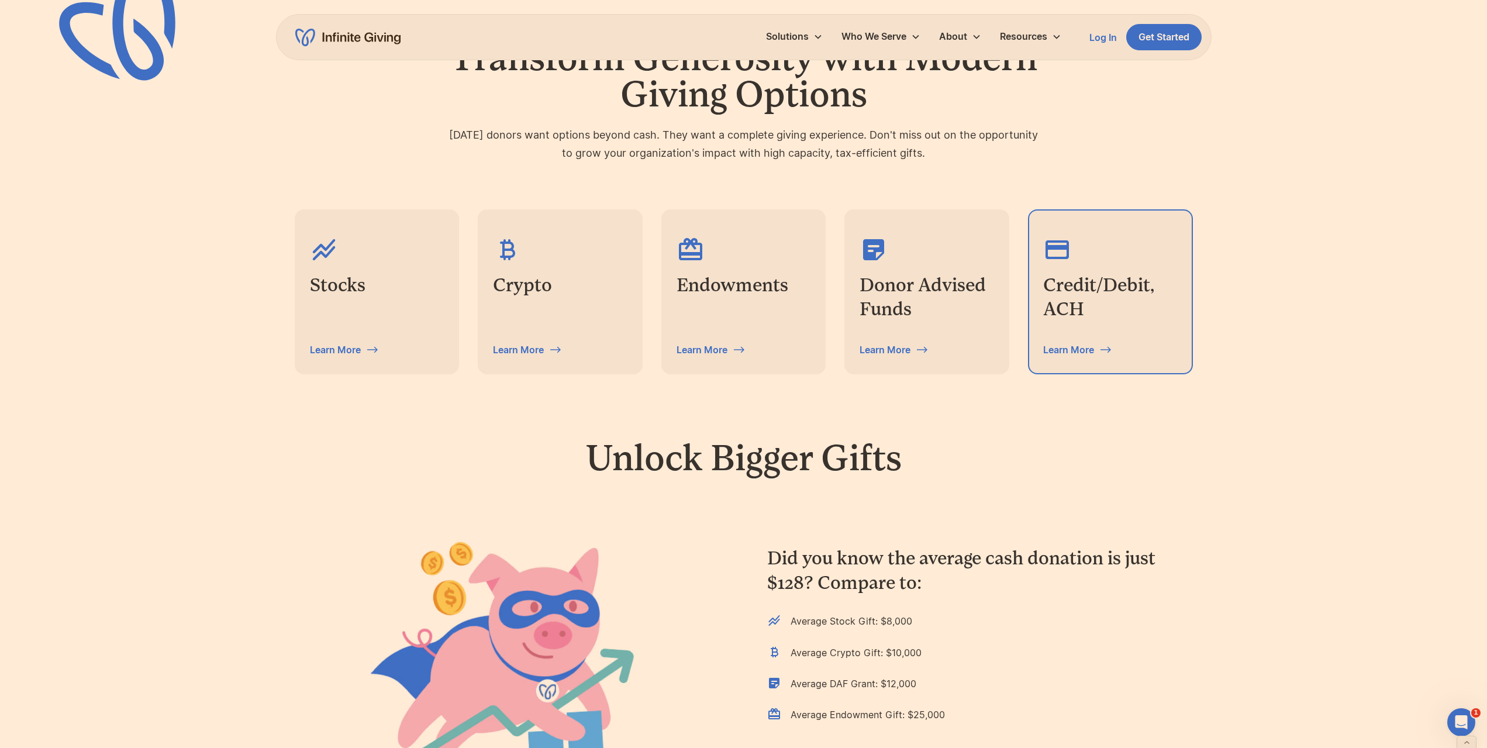
scroll to position [58, 0]
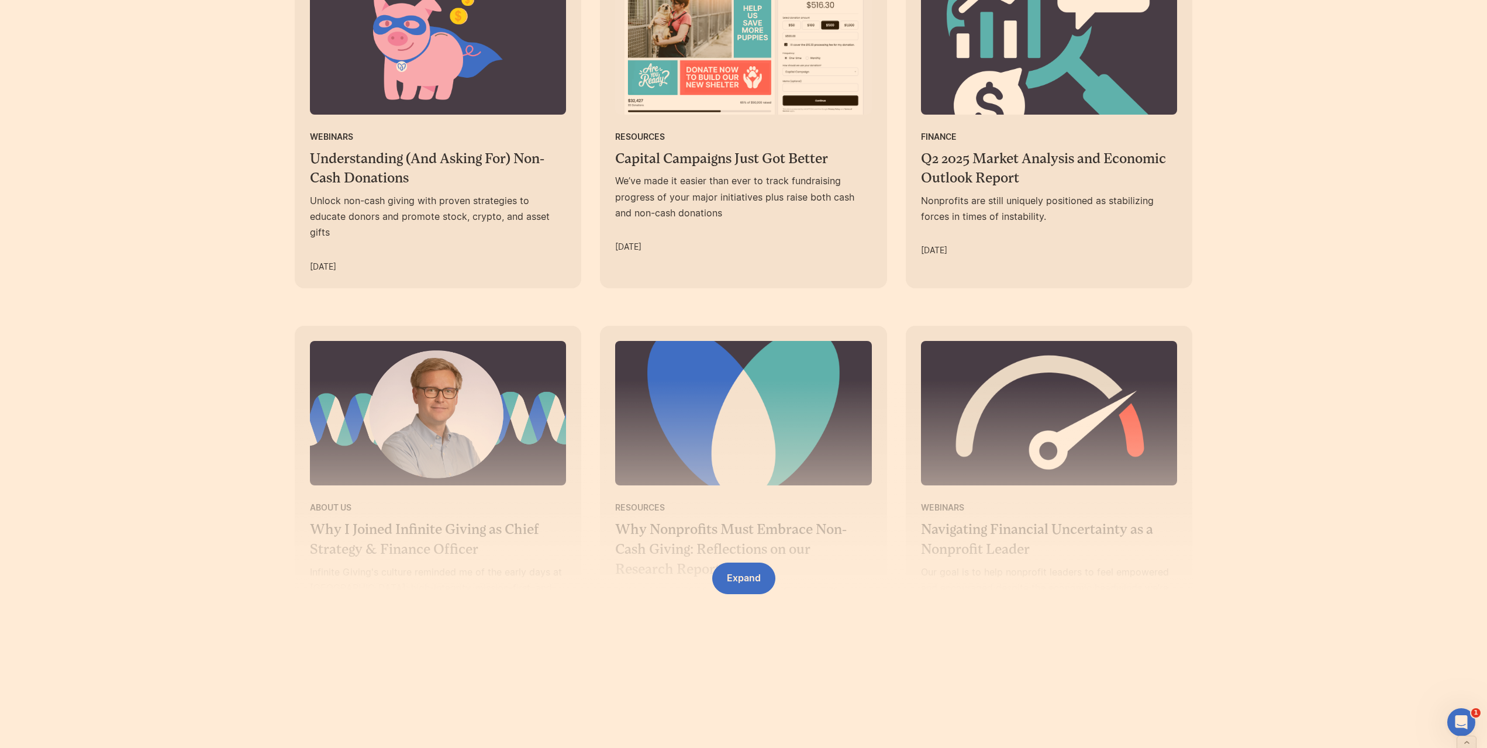
scroll to position [1521, 0]
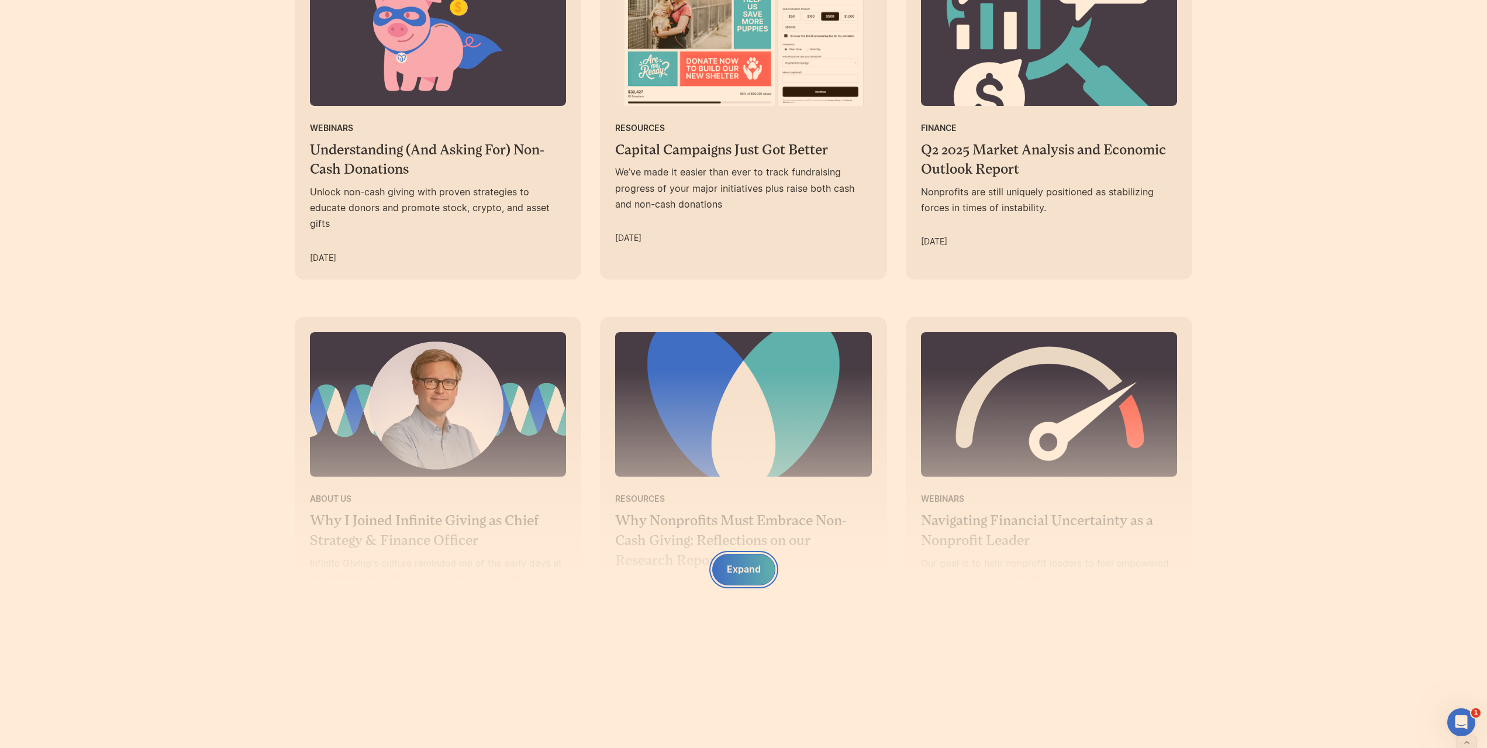
click at [747, 573] on div "Expand" at bounding box center [744, 569] width 34 height 16
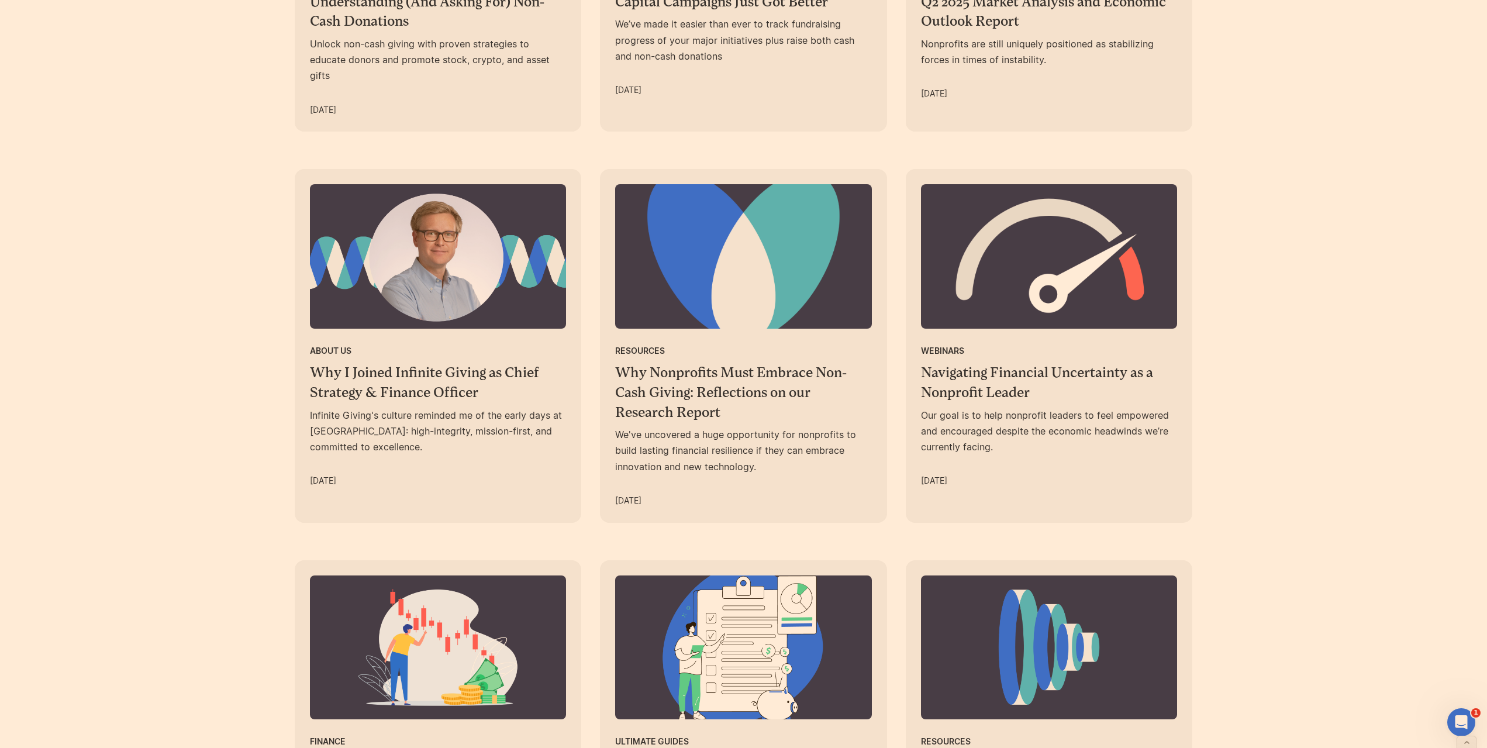
scroll to position [1696, 0]
